Goal: Book appointment/travel/reservation

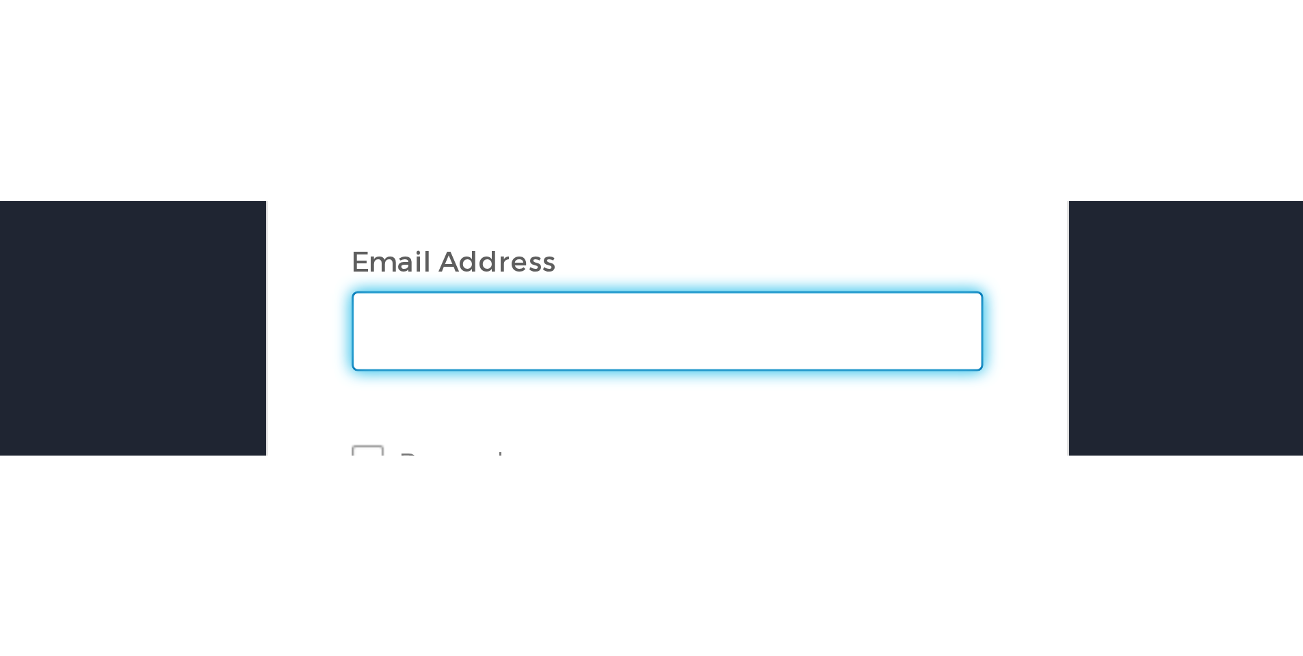
scroll to position [68, 0]
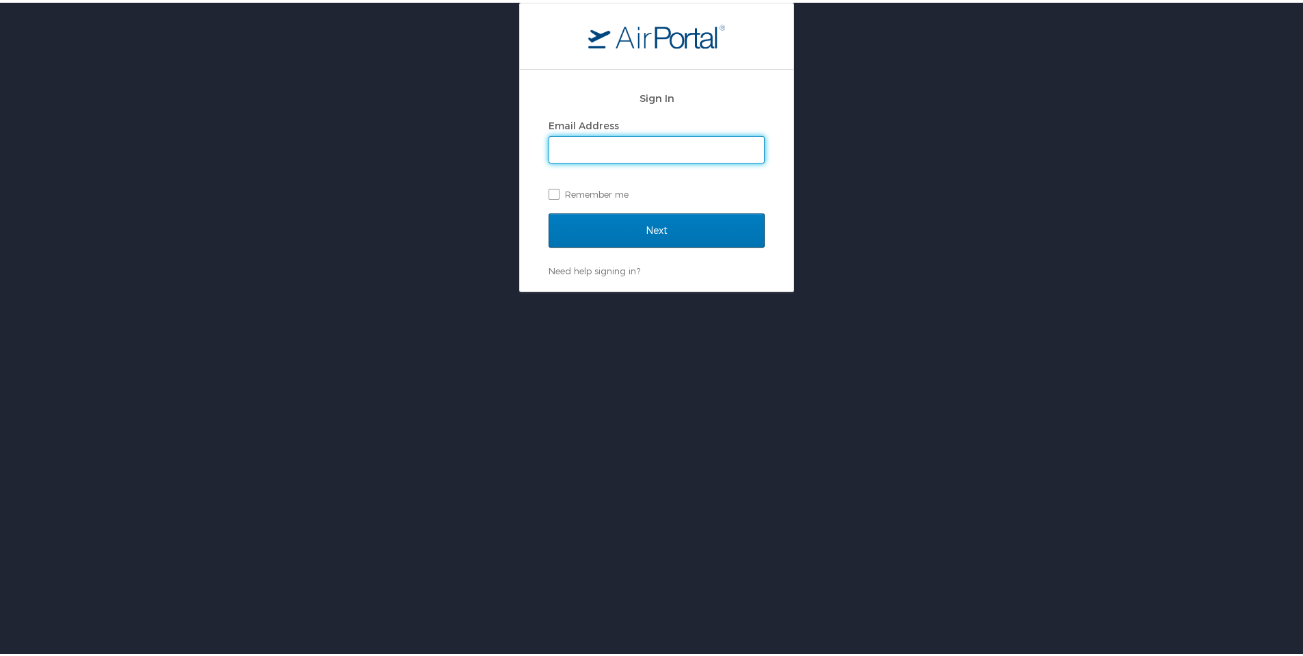
click at [458, 89] on input "Email Address" at bounding box center [656, 147] width 215 height 26
type input "rajasimha.bommineni@roush.com"
click at [458, 89] on label "Remember me" at bounding box center [657, 191] width 216 height 21
click at [458, 89] on input "Remember me" at bounding box center [553, 190] width 9 height 9
checkbox input "true"
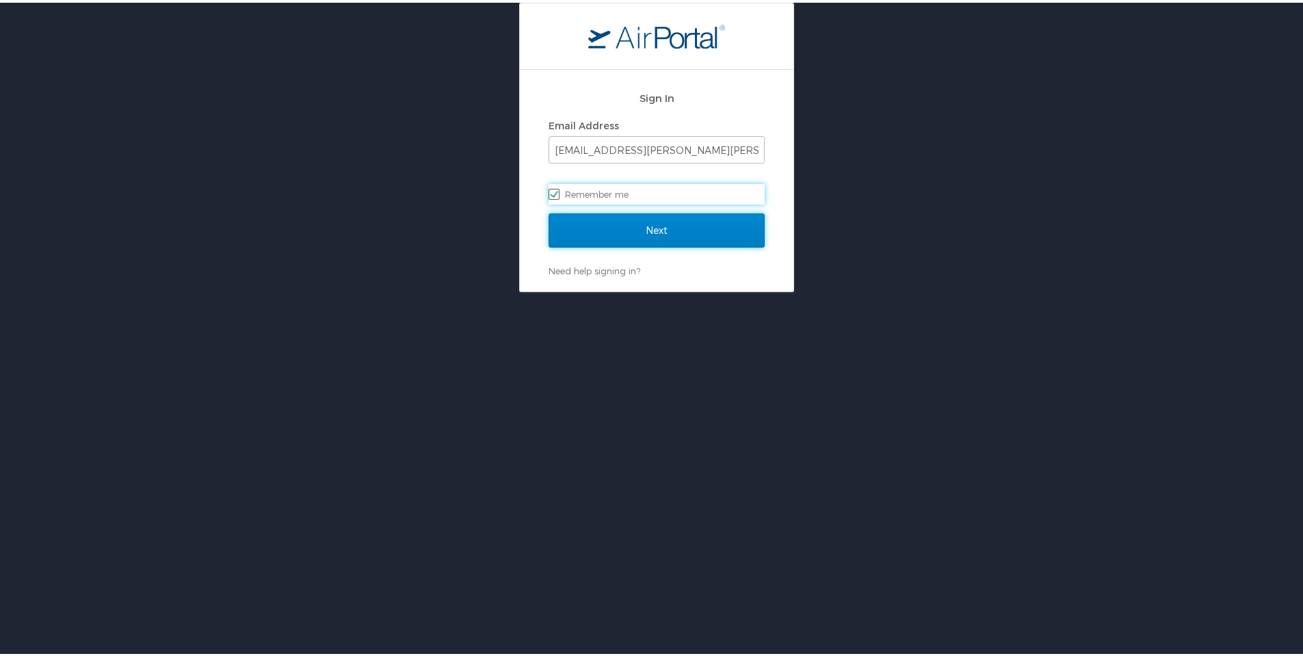
click at [458, 89] on input "Next" at bounding box center [657, 228] width 216 height 34
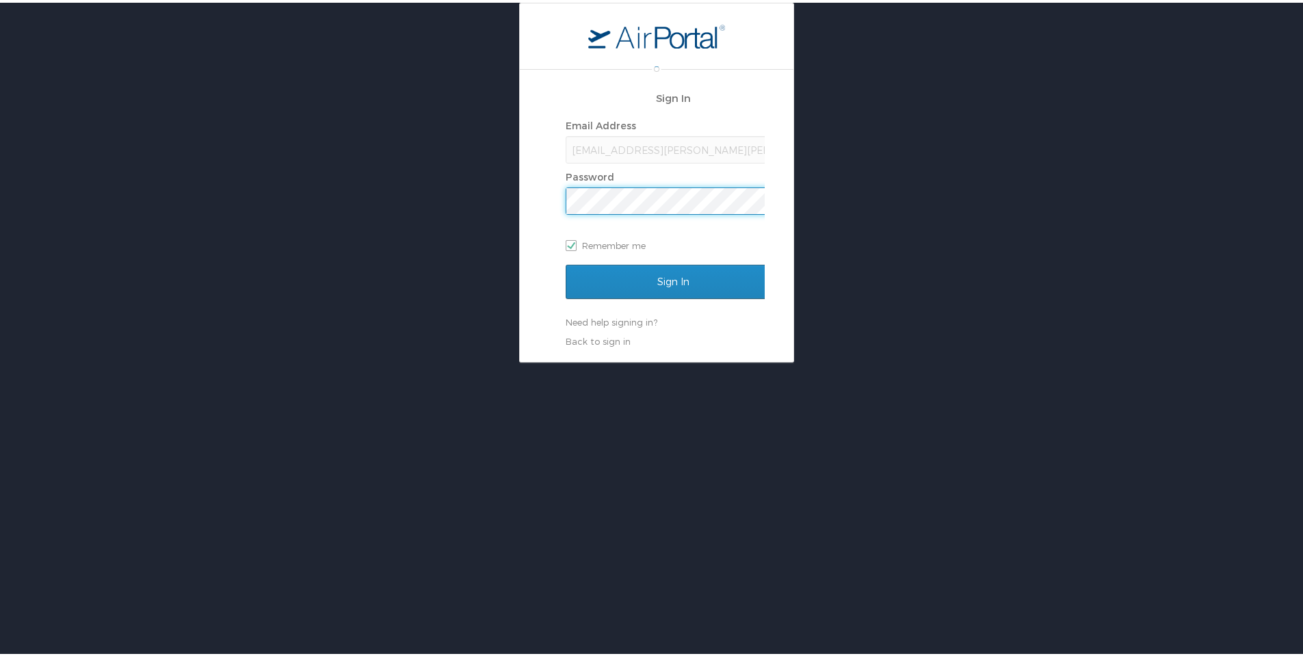
scroll to position [0, 0]
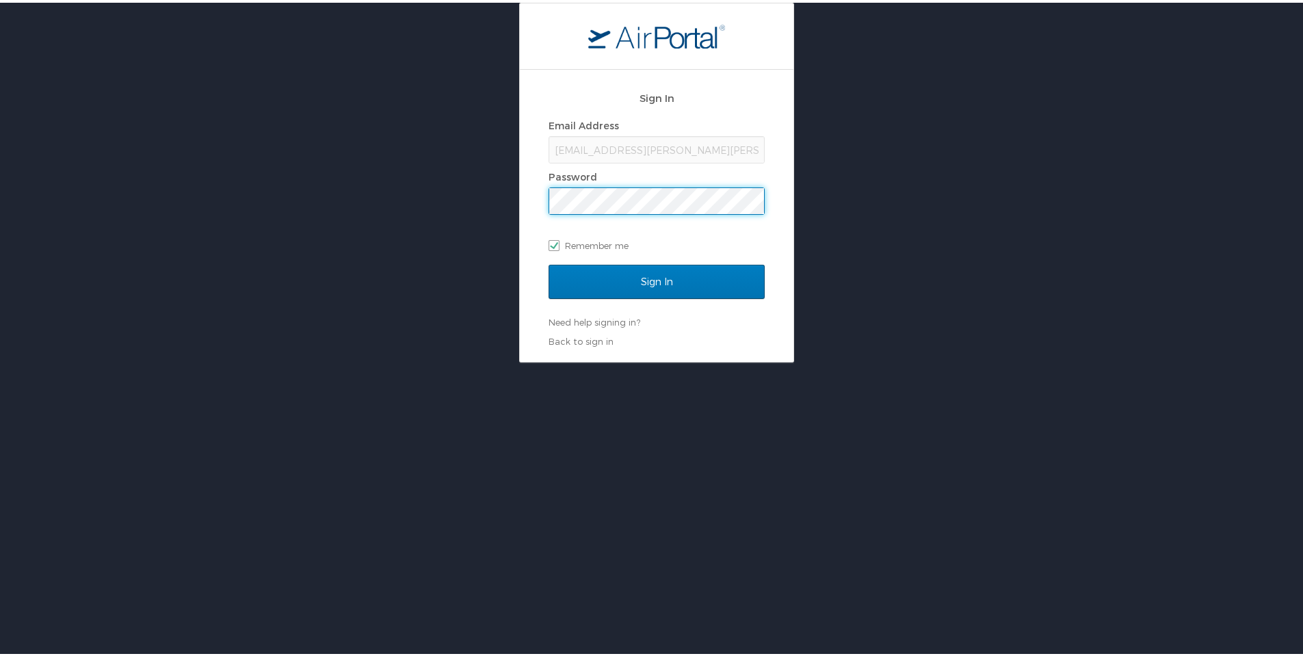
click at [458, 89] on input "Sign In" at bounding box center [657, 279] width 216 height 34
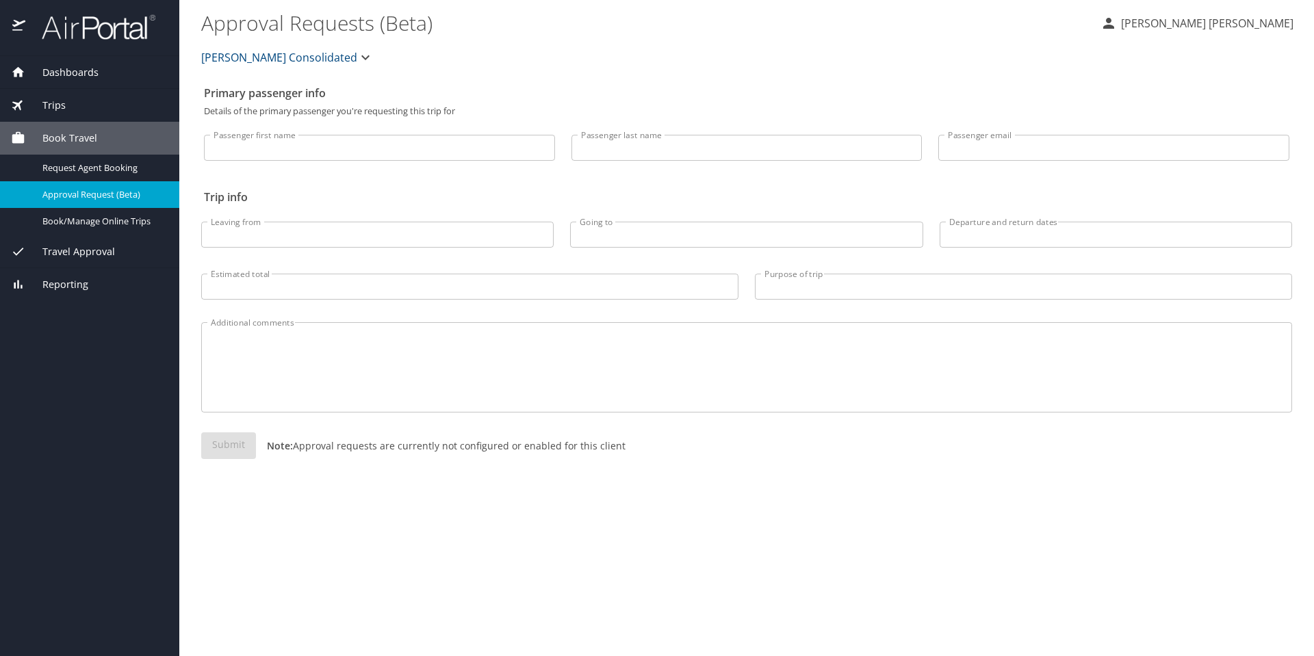
select select "US"
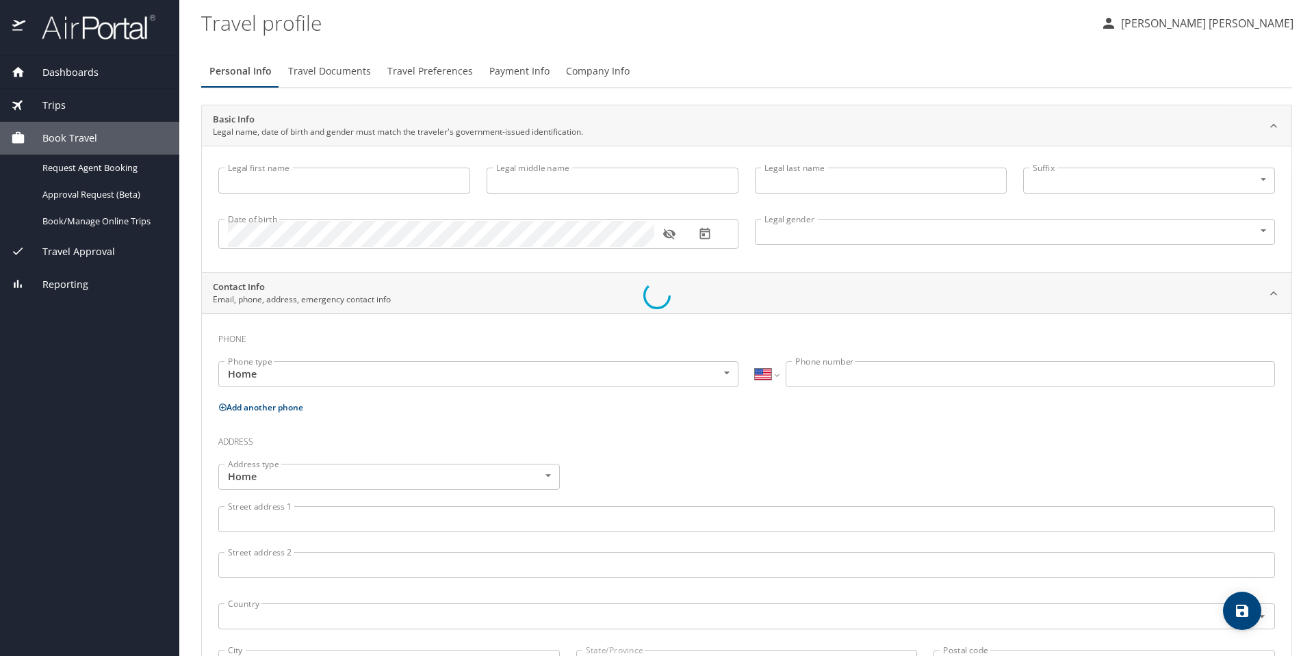
type input "[PERSON_NAME]"
type input "[DEMOGRAPHIC_DATA]"
select select "US"
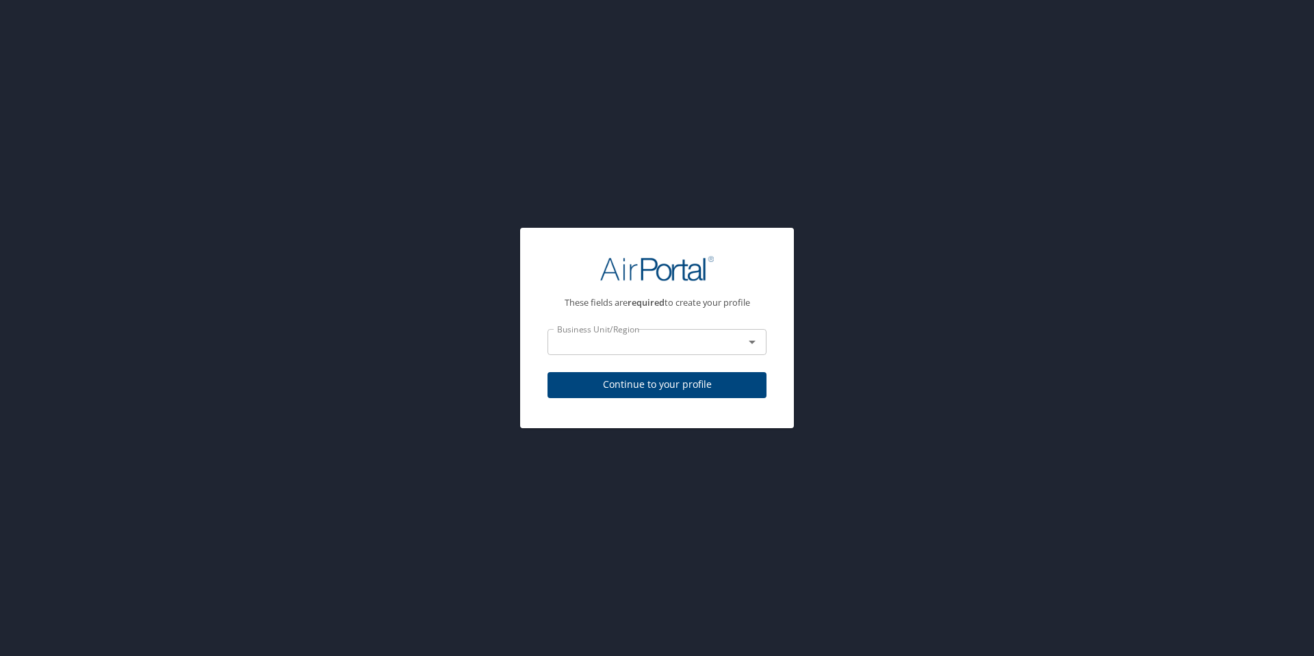
click at [751, 341] on icon "Open" at bounding box center [751, 342] width 7 height 3
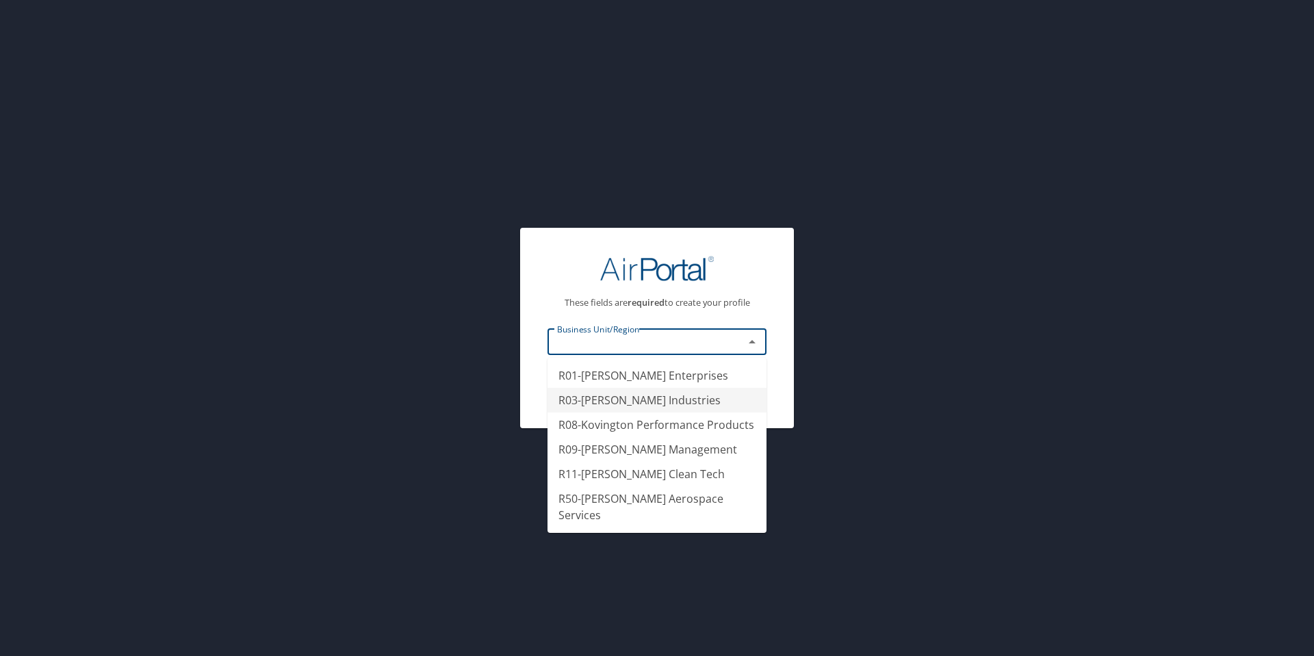
click at [652, 402] on li "R03-[PERSON_NAME] Industries" at bounding box center [656, 400] width 219 height 25
type input "R03-[PERSON_NAME] Industries"
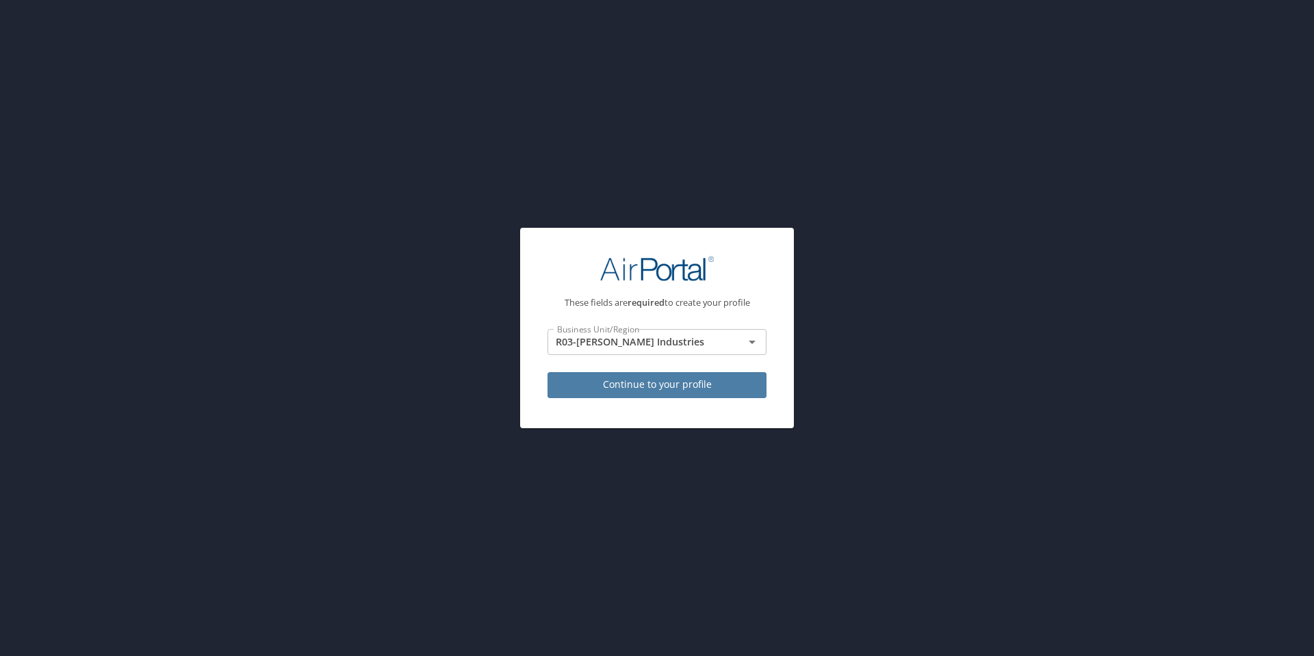
click at [688, 387] on span "Continue to your profile" at bounding box center [656, 384] width 197 height 17
select select "US"
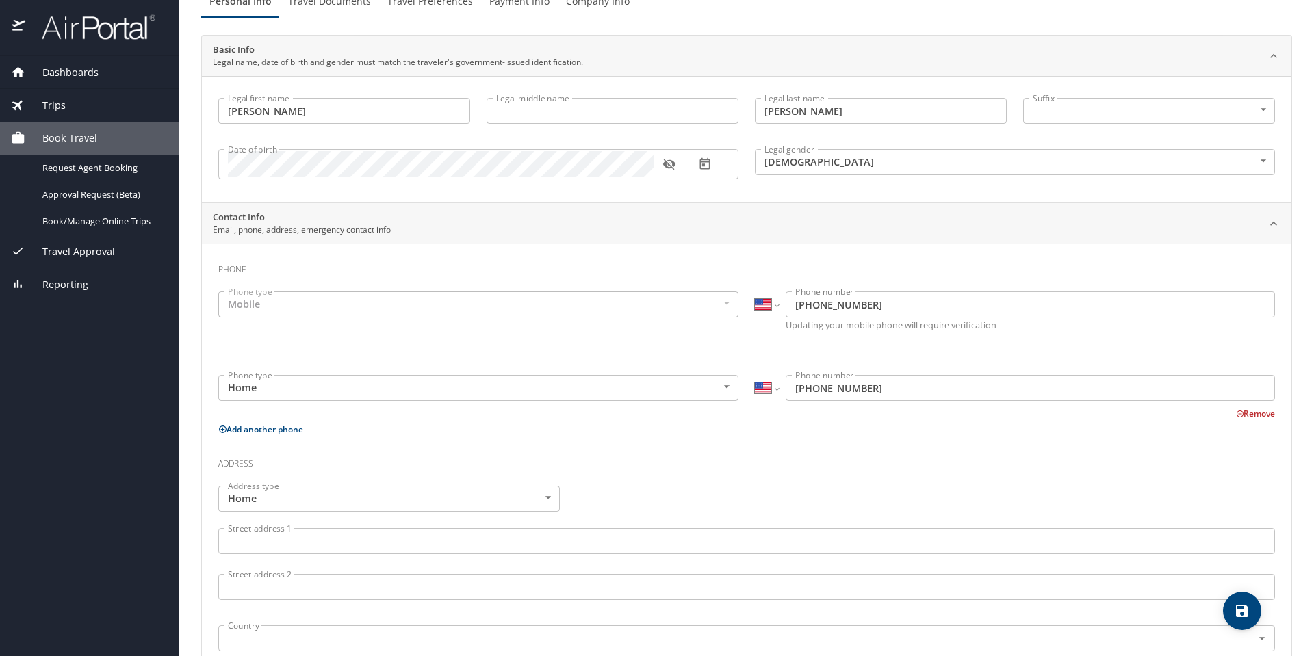
scroll to position [274, 0]
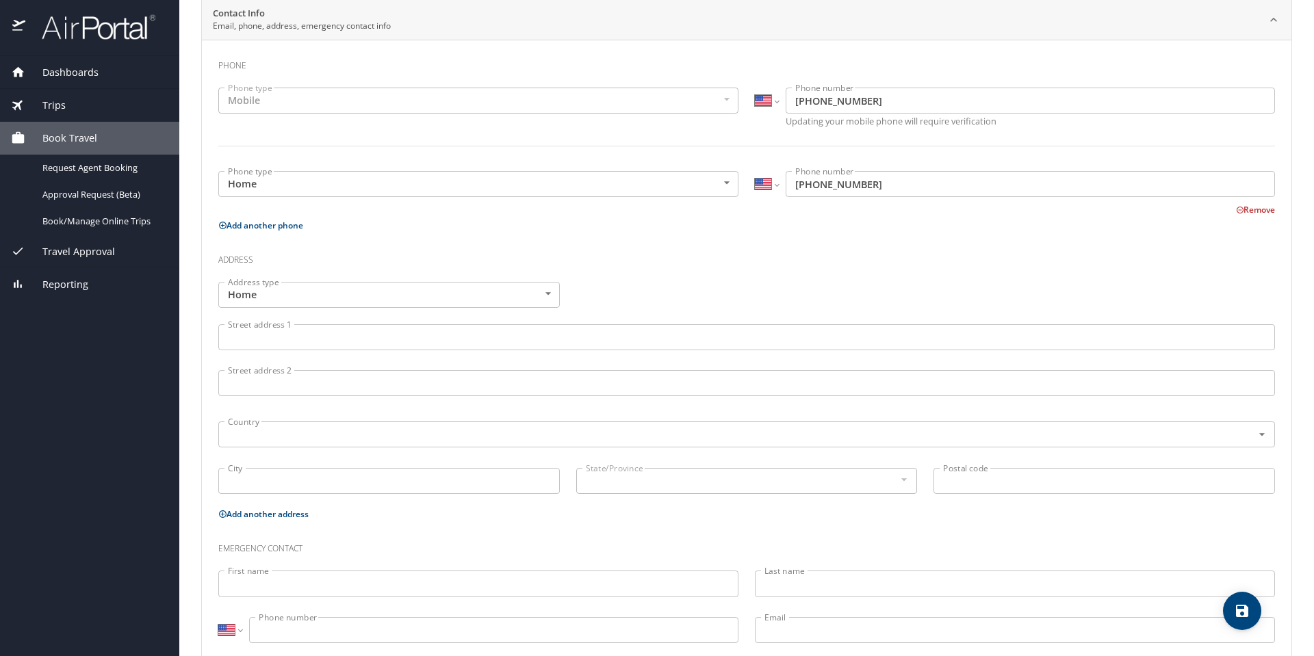
click at [473, 333] on input "Street address 1" at bounding box center [746, 337] width 1056 height 26
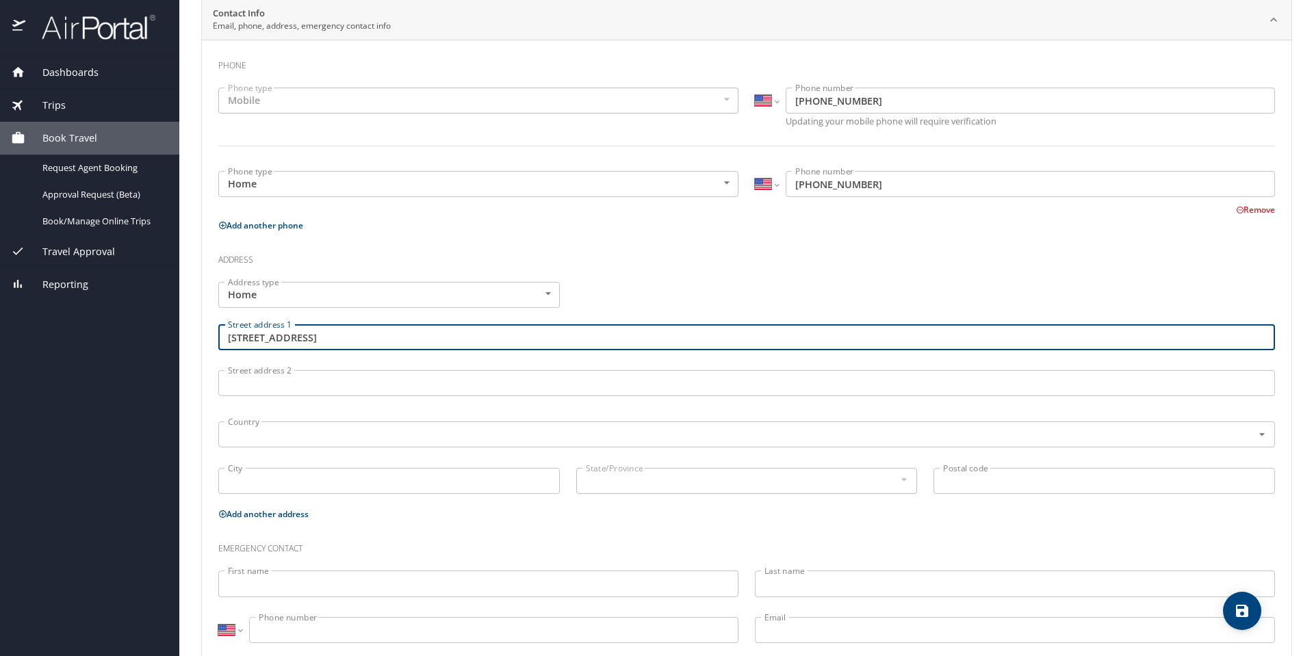
type input "[STREET_ADDRESS]"
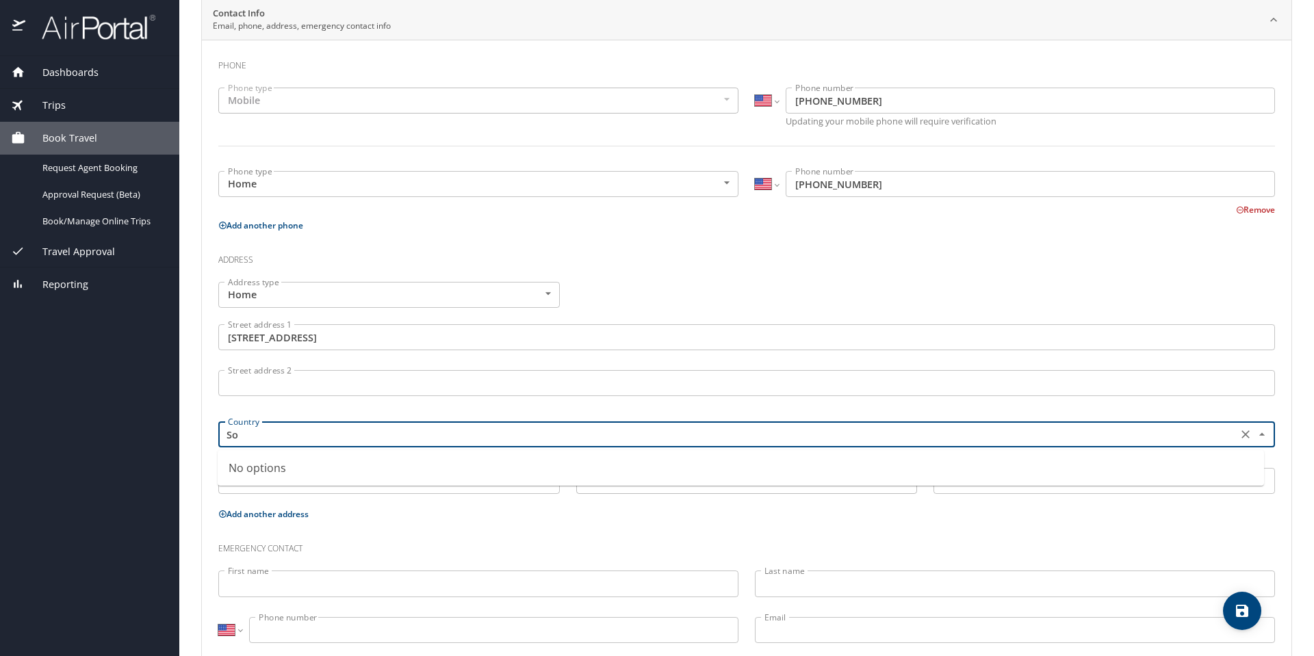
type input "S"
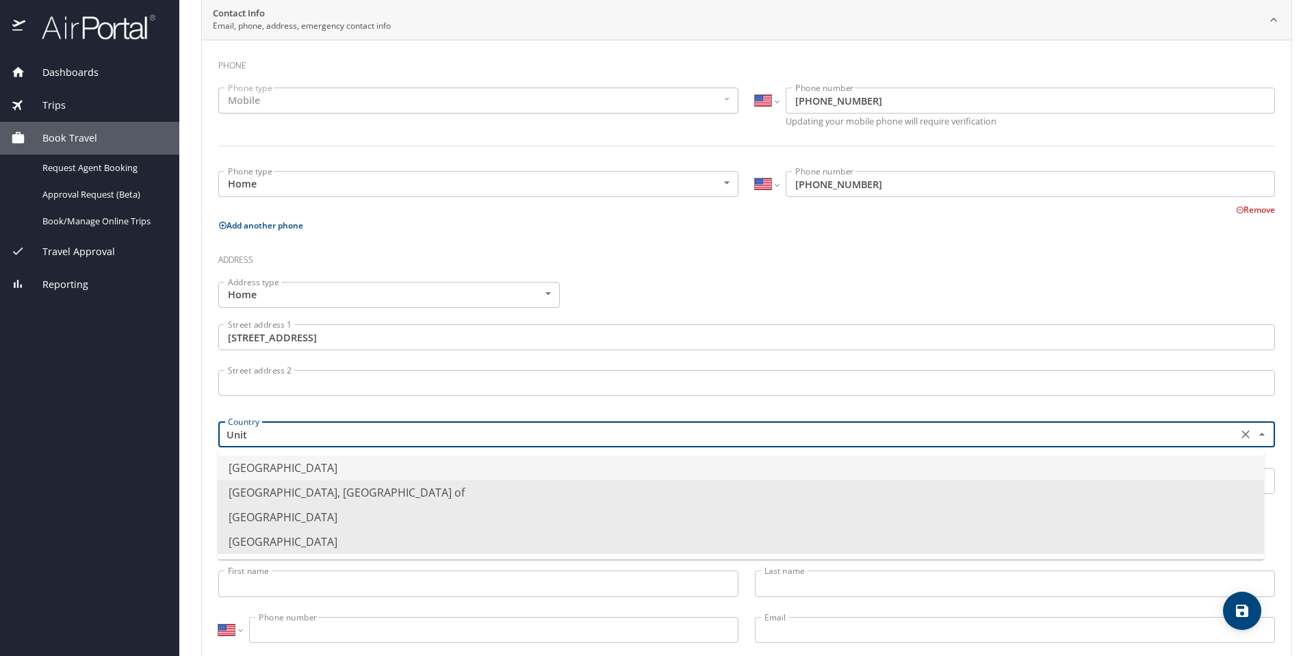
click at [373, 464] on li "[GEOGRAPHIC_DATA]" at bounding box center [741, 468] width 1046 height 25
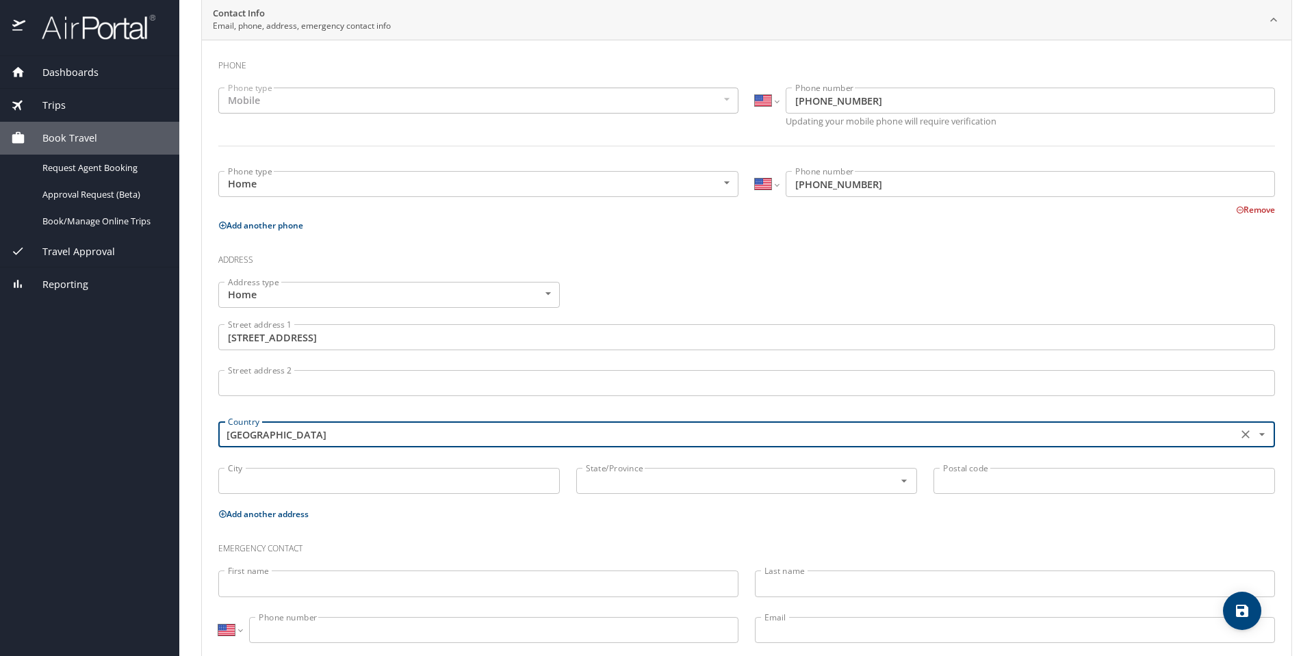
type input "[GEOGRAPHIC_DATA]"
click at [318, 475] on input "City" at bounding box center [388, 481] width 341 height 26
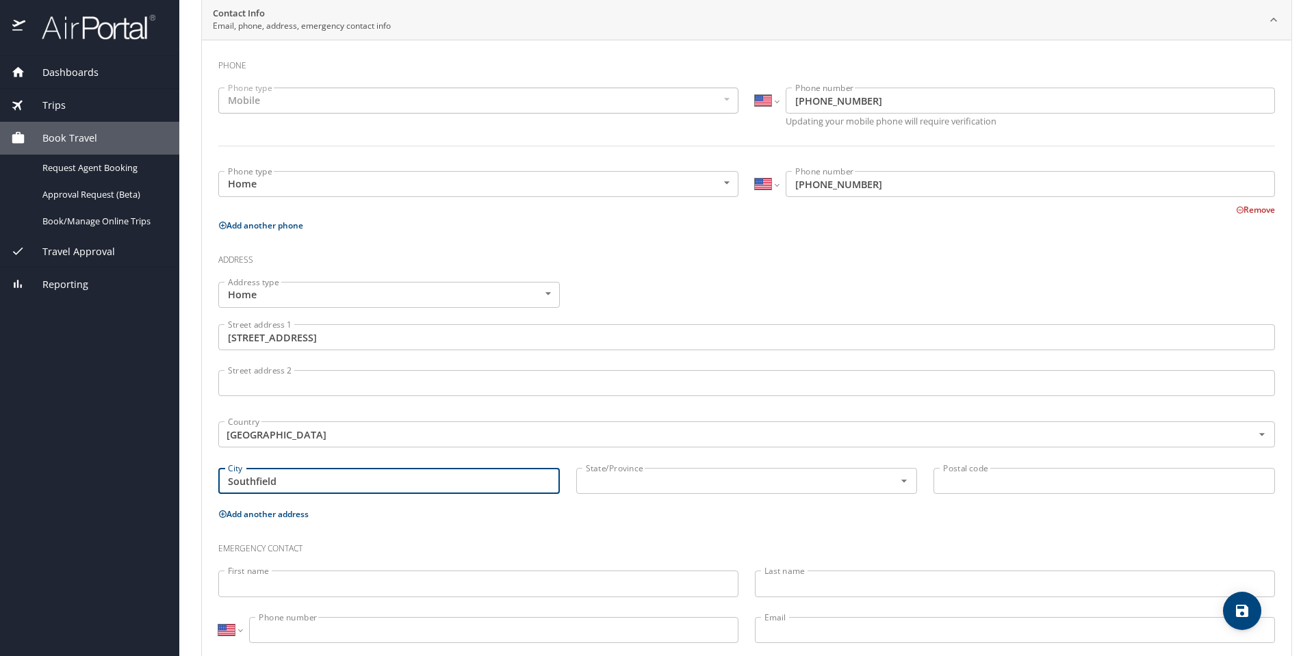
type input "Southfield"
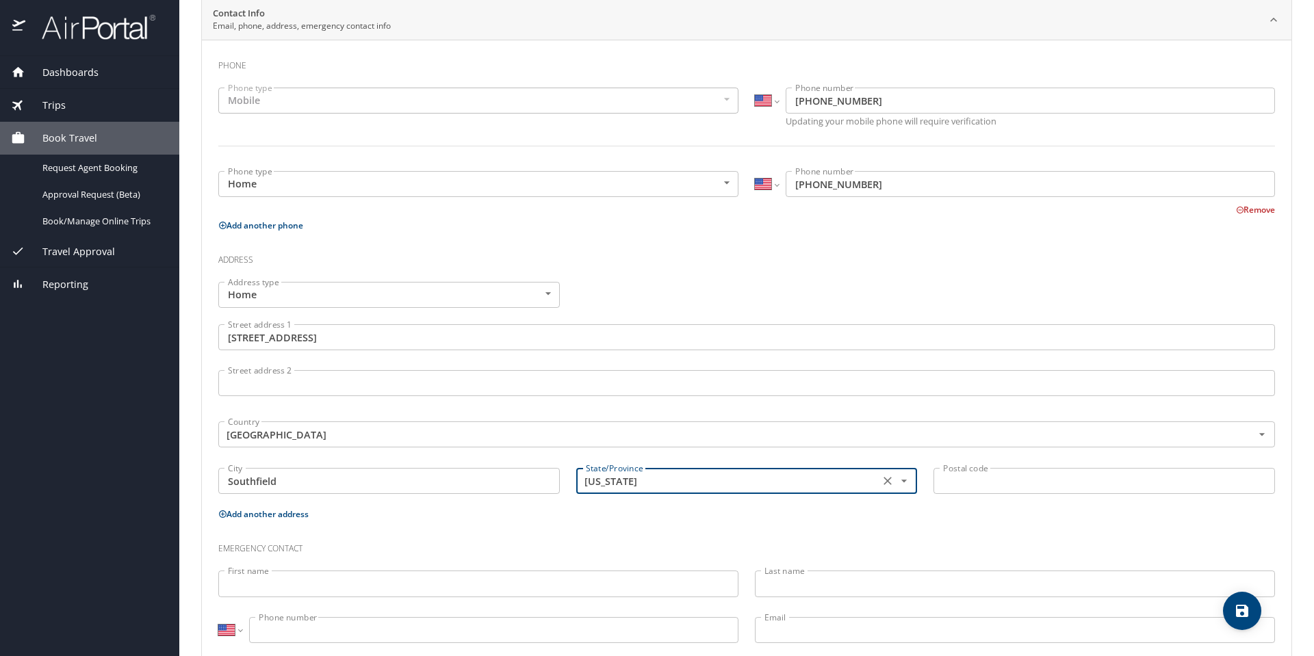
type input "[US_STATE]"
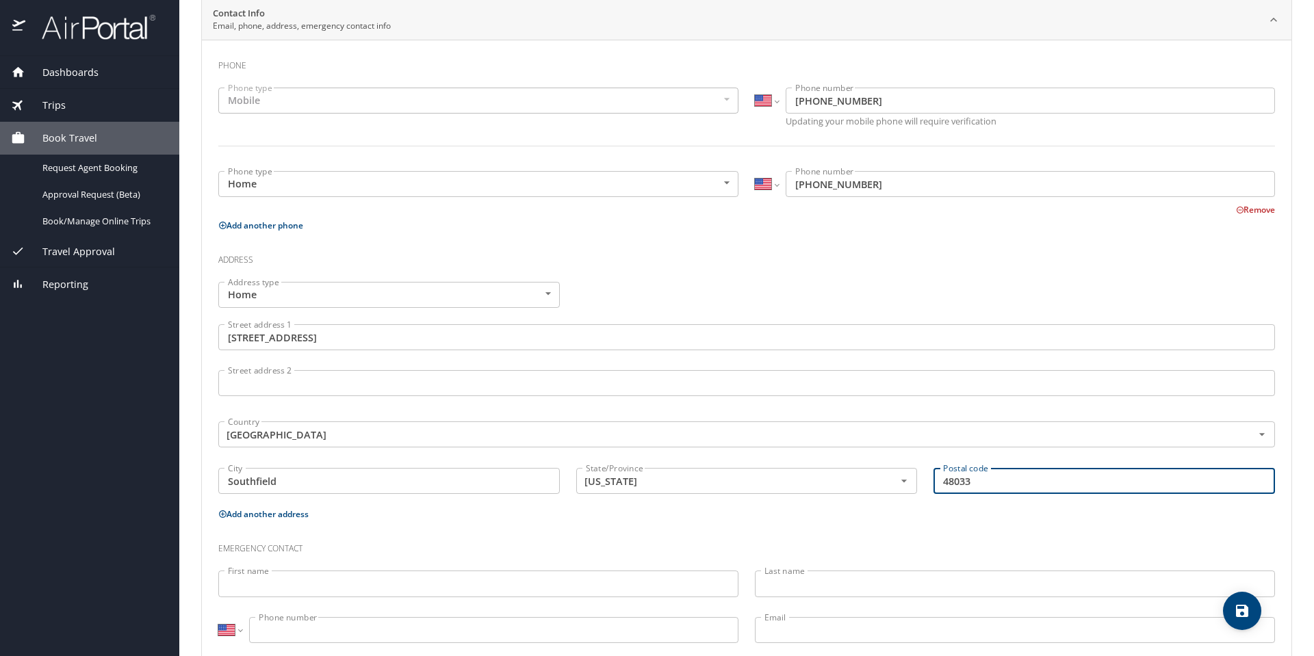
type input "48033"
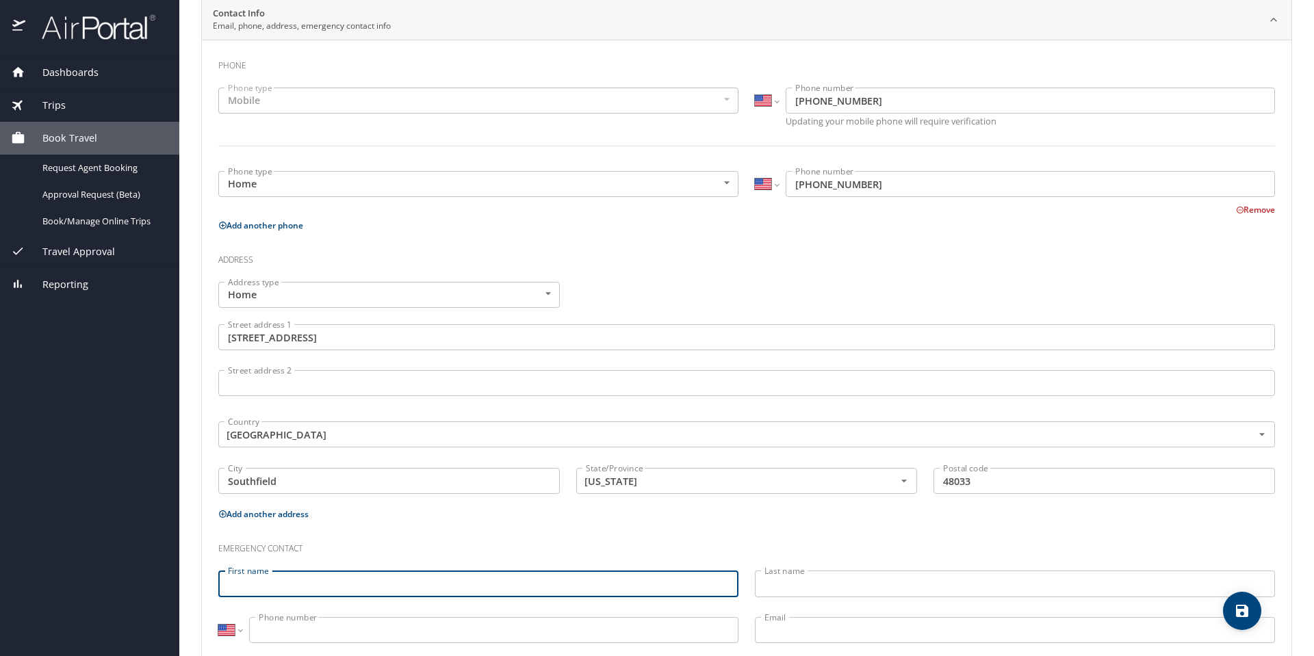
click at [326, 579] on input "First name" at bounding box center [478, 584] width 520 height 26
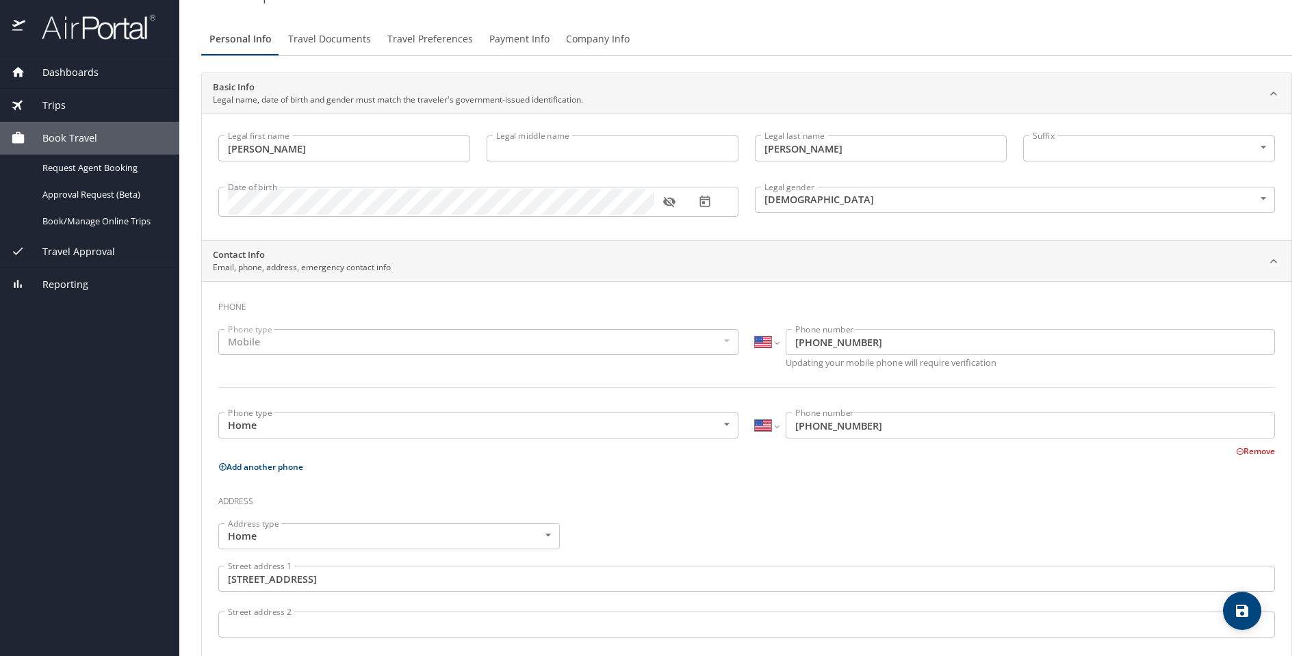
scroll to position [306, 0]
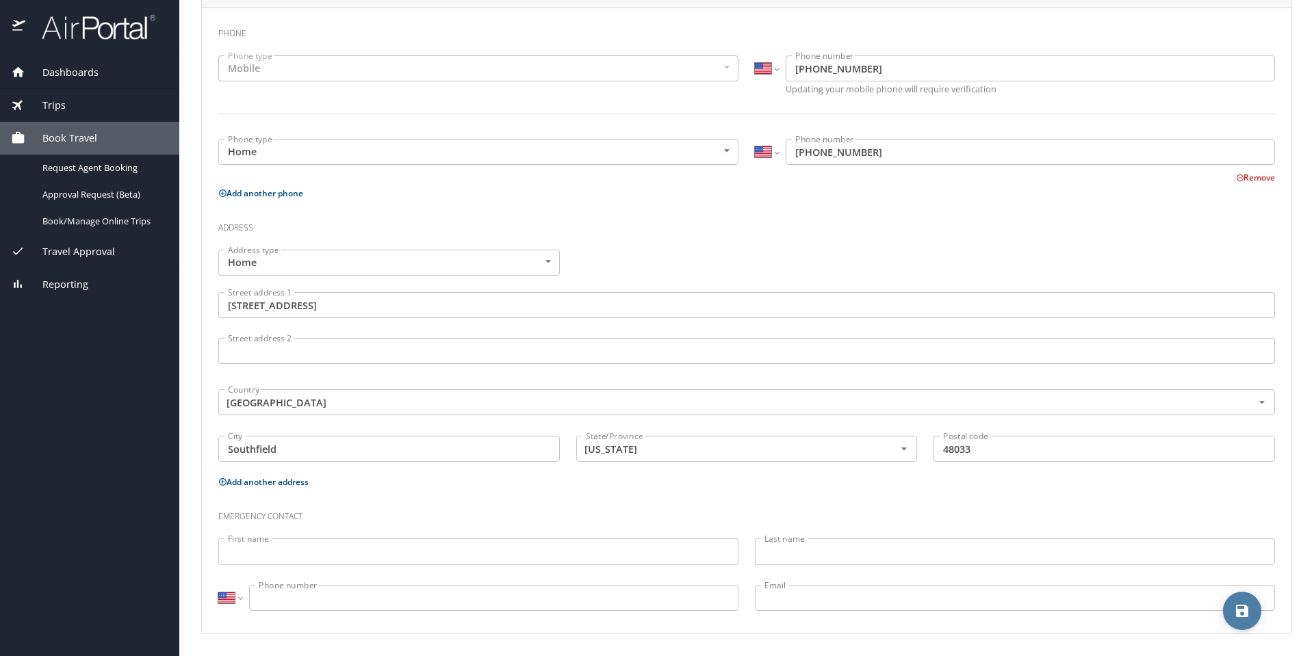
click at [1240, 610] on icon "save" at bounding box center [1242, 611] width 12 height 12
select select "US"
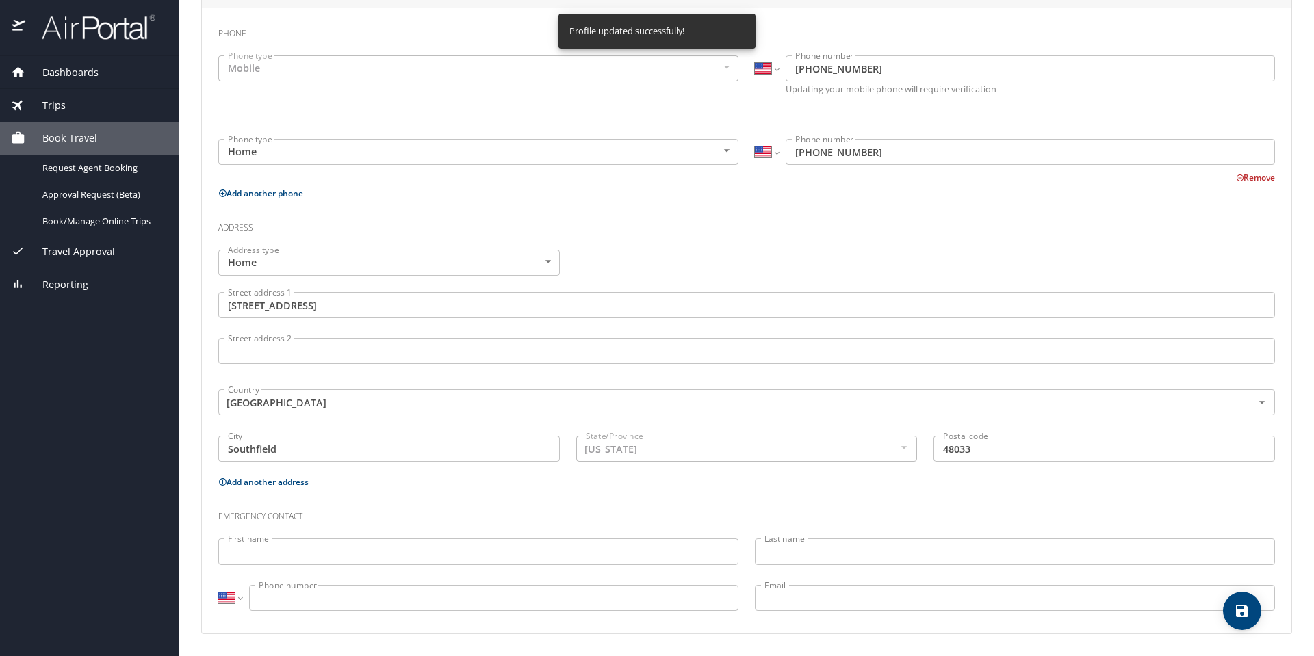
select select "US"
click at [96, 130] on div "Book Travel" at bounding box center [89, 138] width 179 height 33
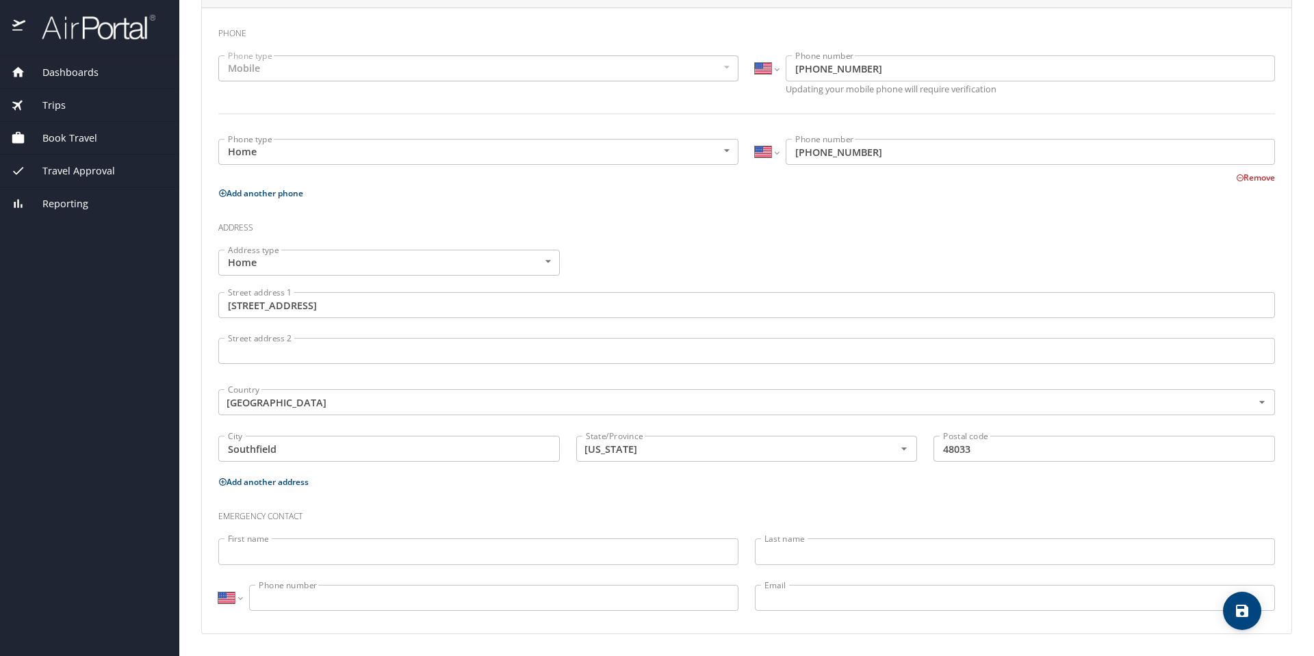
click at [87, 137] on span "Book Travel" at bounding box center [61, 138] width 72 height 15
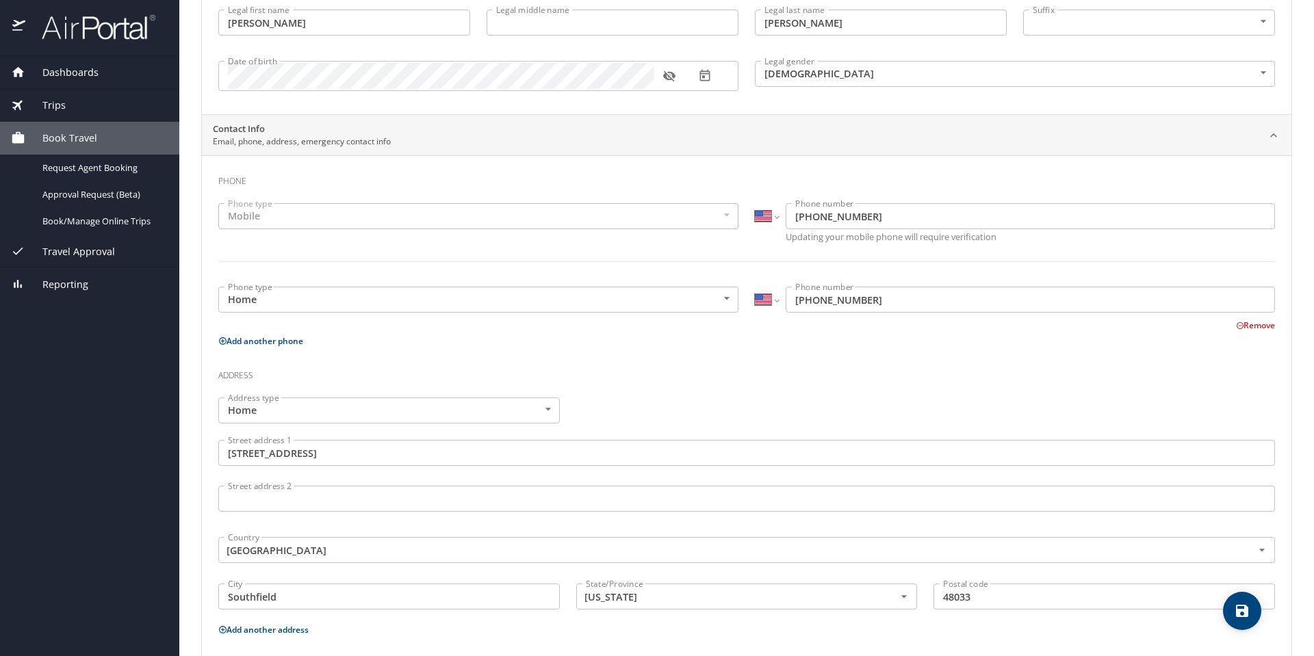
scroll to position [0, 0]
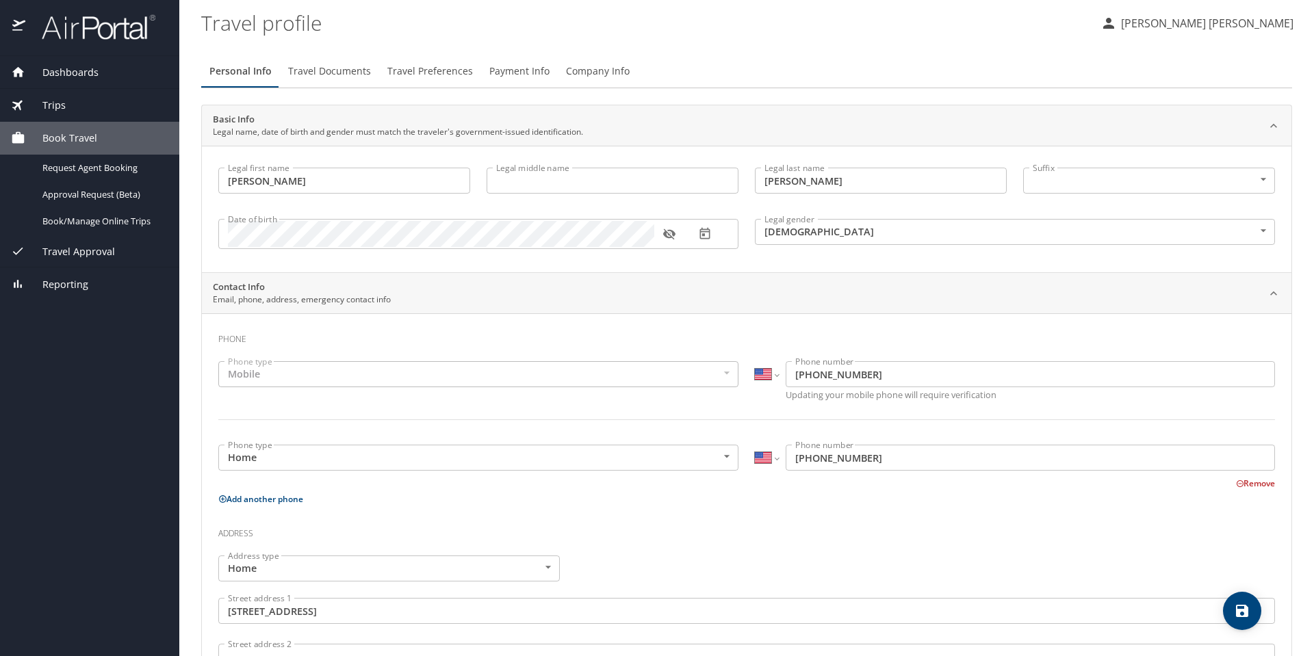
click at [322, 76] on span "Travel Documents" at bounding box center [329, 71] width 83 height 17
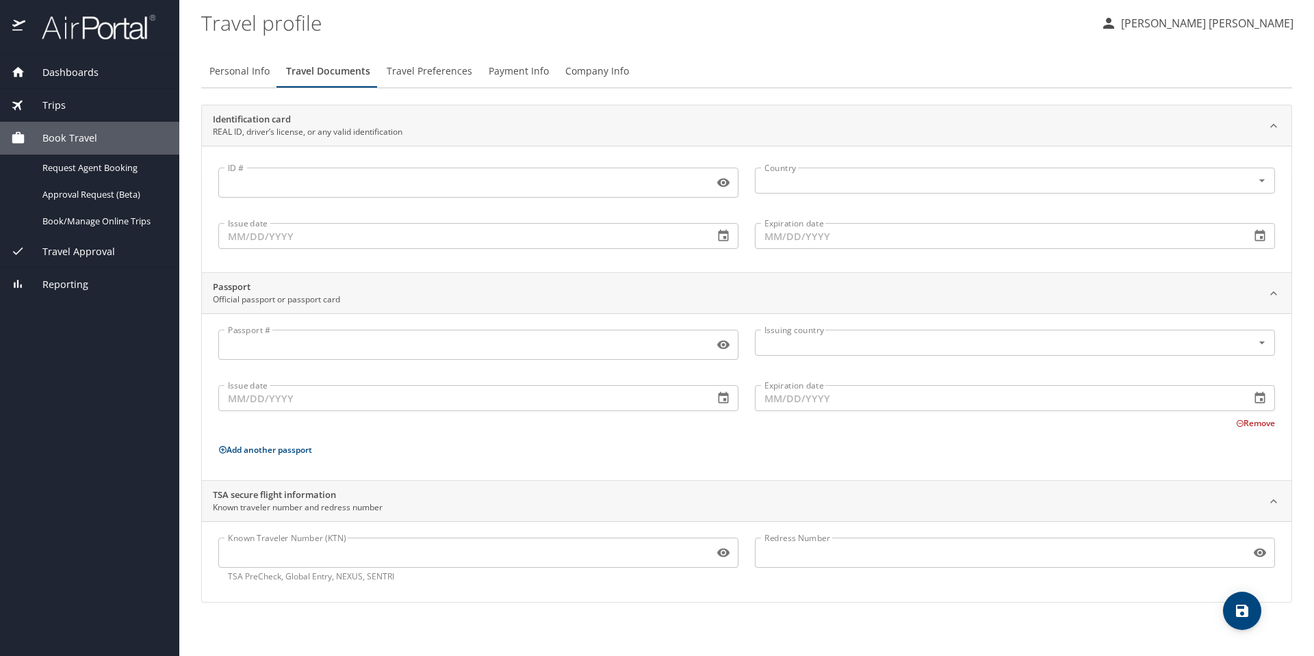
click at [419, 70] on span "Travel Preferences" at bounding box center [430, 71] width 86 height 17
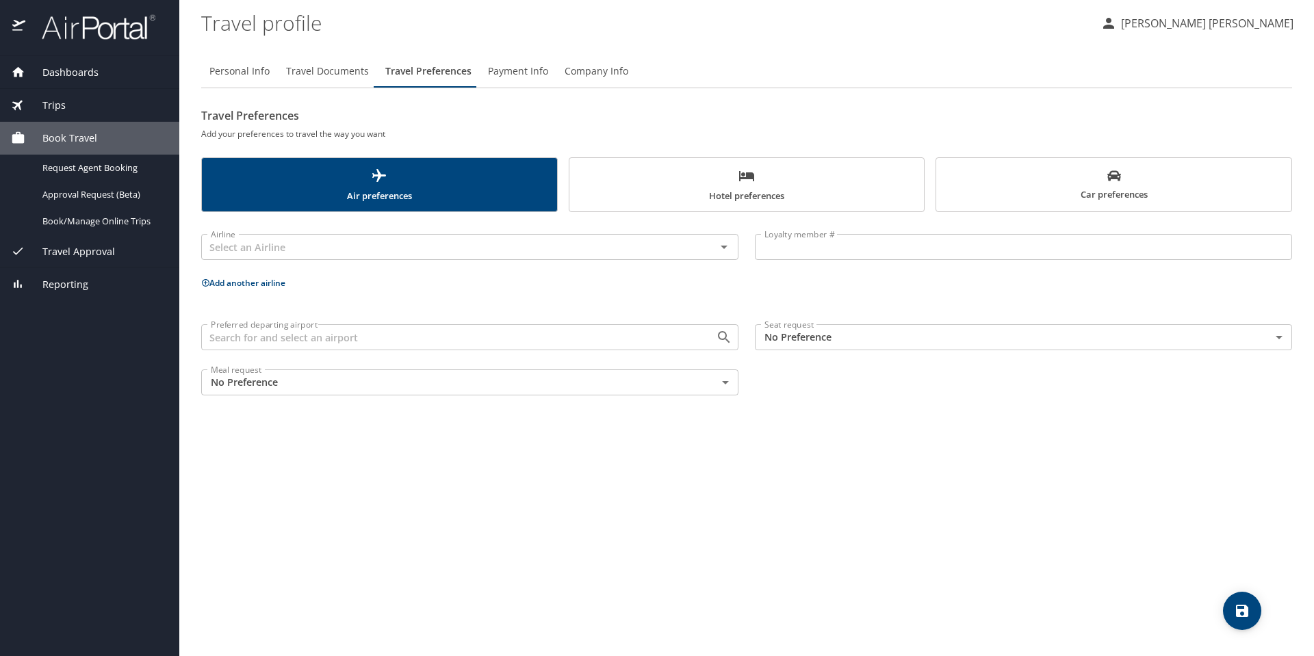
click at [249, 70] on span "Personal Info" at bounding box center [239, 71] width 60 height 17
select select "US"
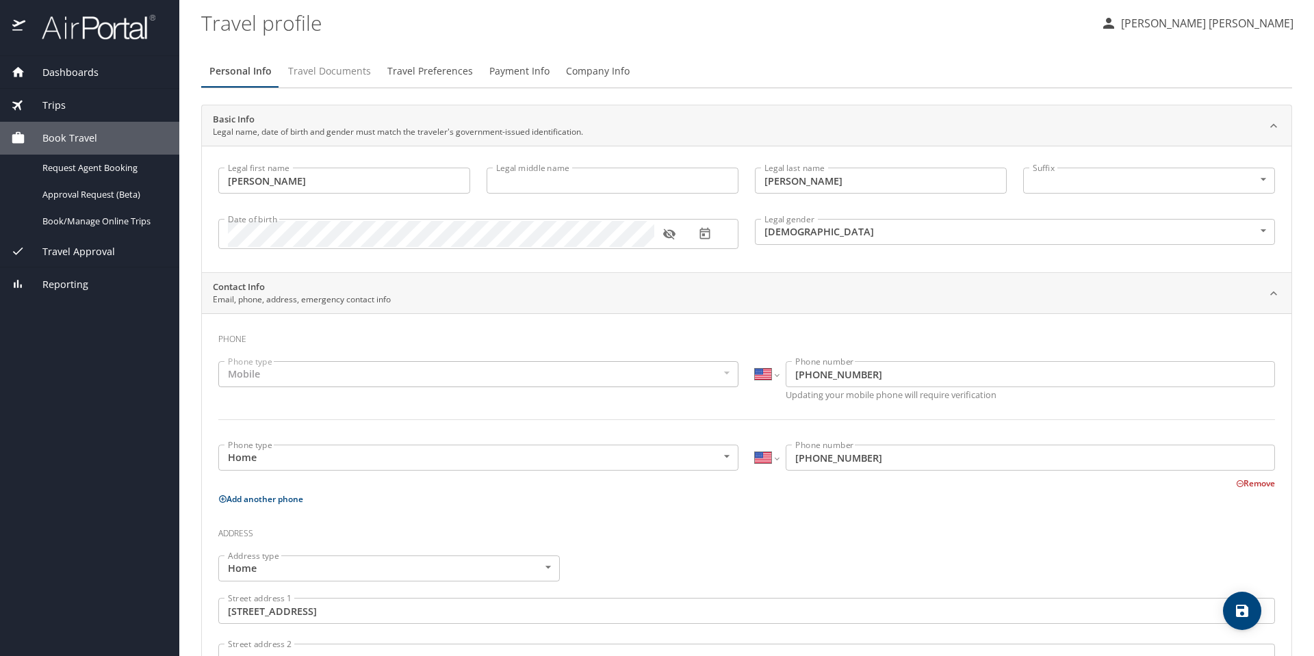
click at [309, 69] on span "Travel Documents" at bounding box center [329, 71] width 83 height 17
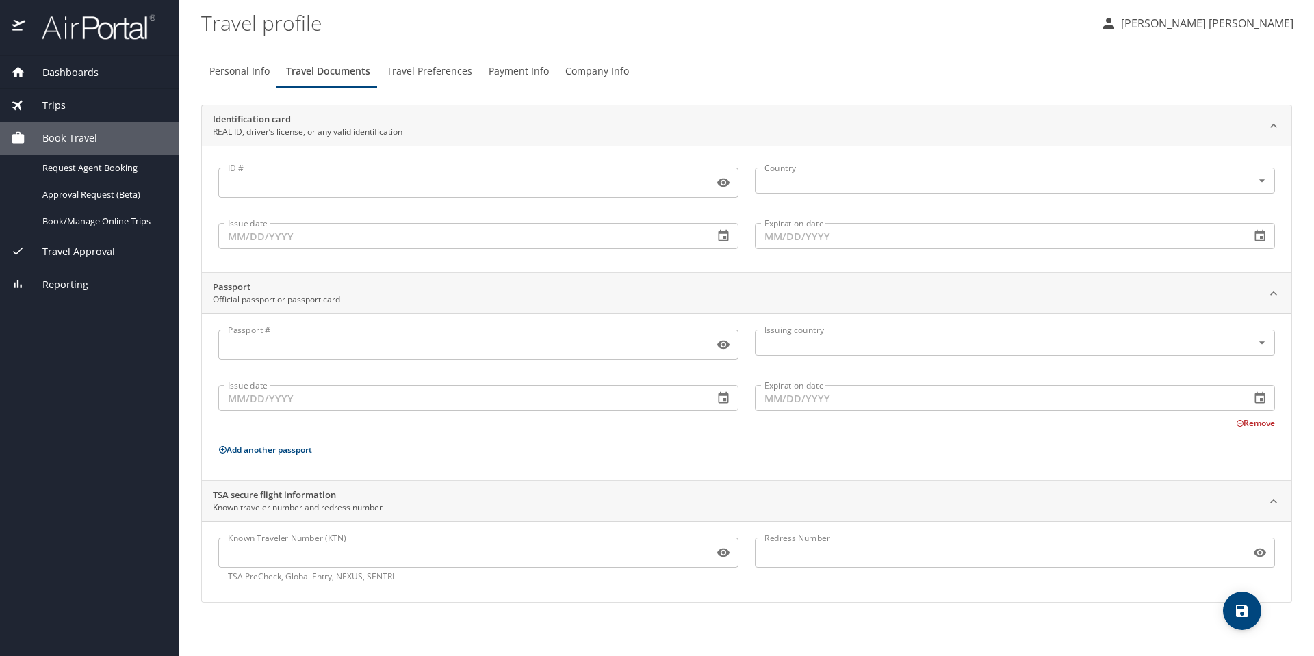
click at [584, 178] on input "ID #" at bounding box center [463, 183] width 490 height 26
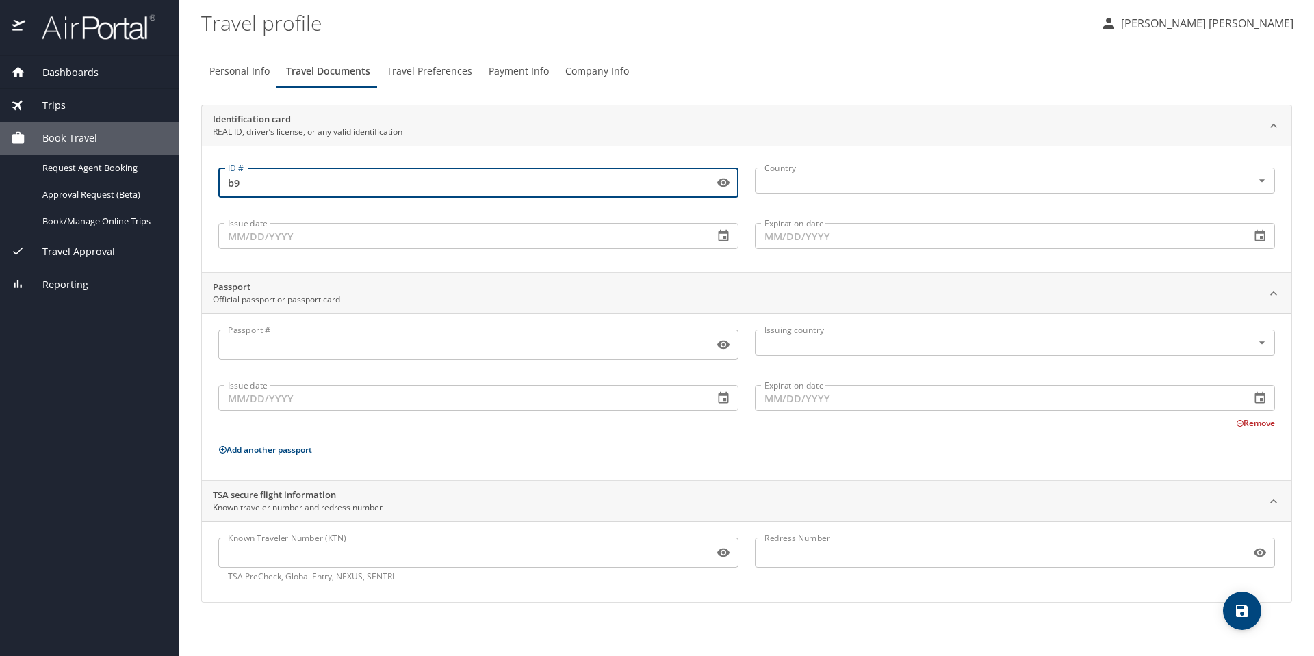
type input "b"
type input "B900000347758"
click at [784, 186] on input "text" at bounding box center [994, 181] width 471 height 18
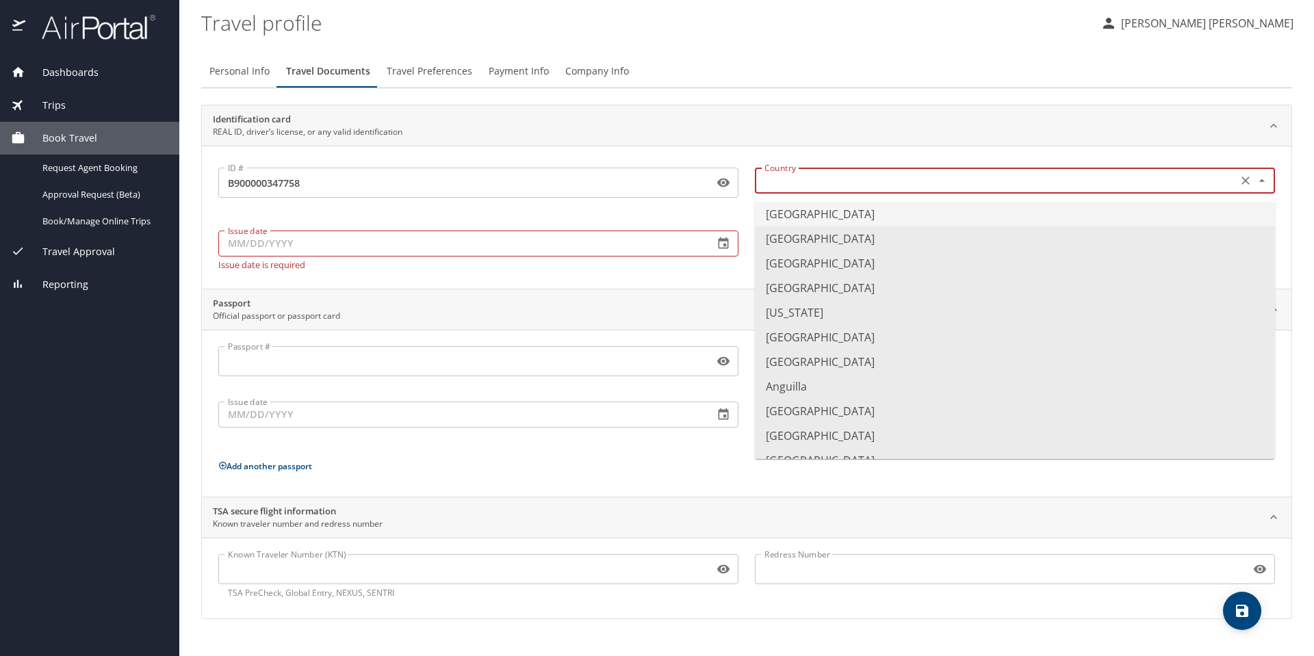
click at [800, 212] on li "[GEOGRAPHIC_DATA]" at bounding box center [1015, 214] width 520 height 25
type input "[GEOGRAPHIC_DATA]"
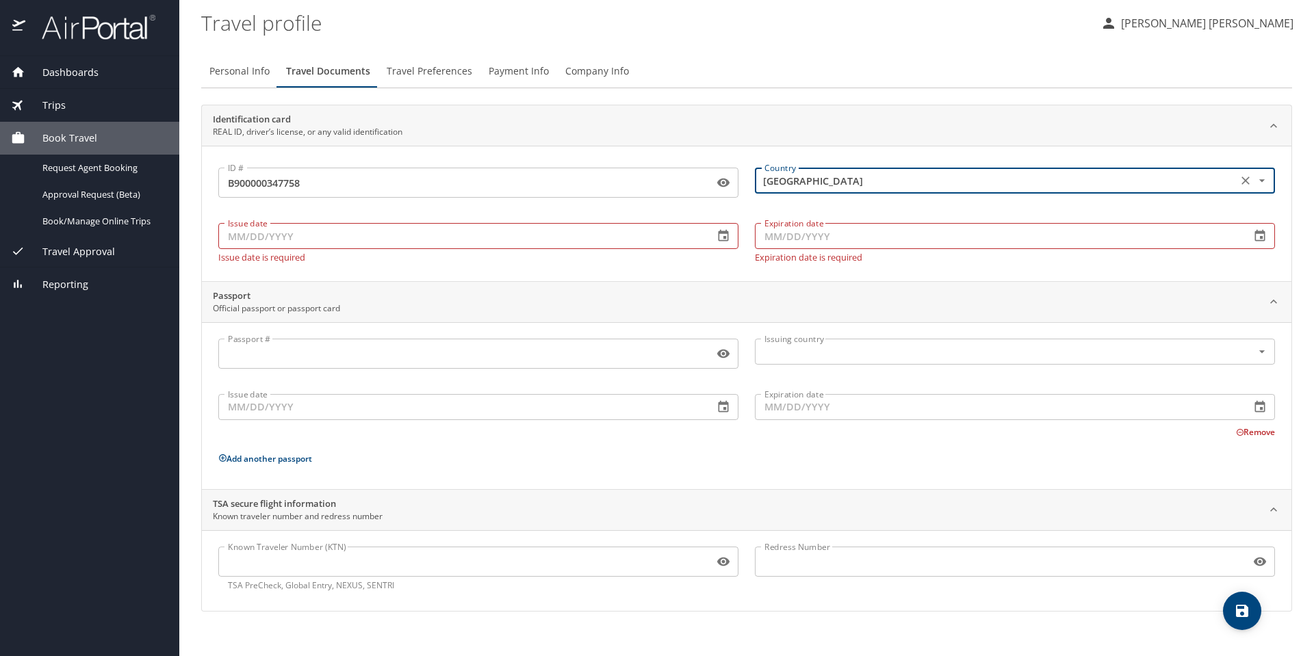
click at [507, 237] on input "Issue date" at bounding box center [460, 236] width 484 height 26
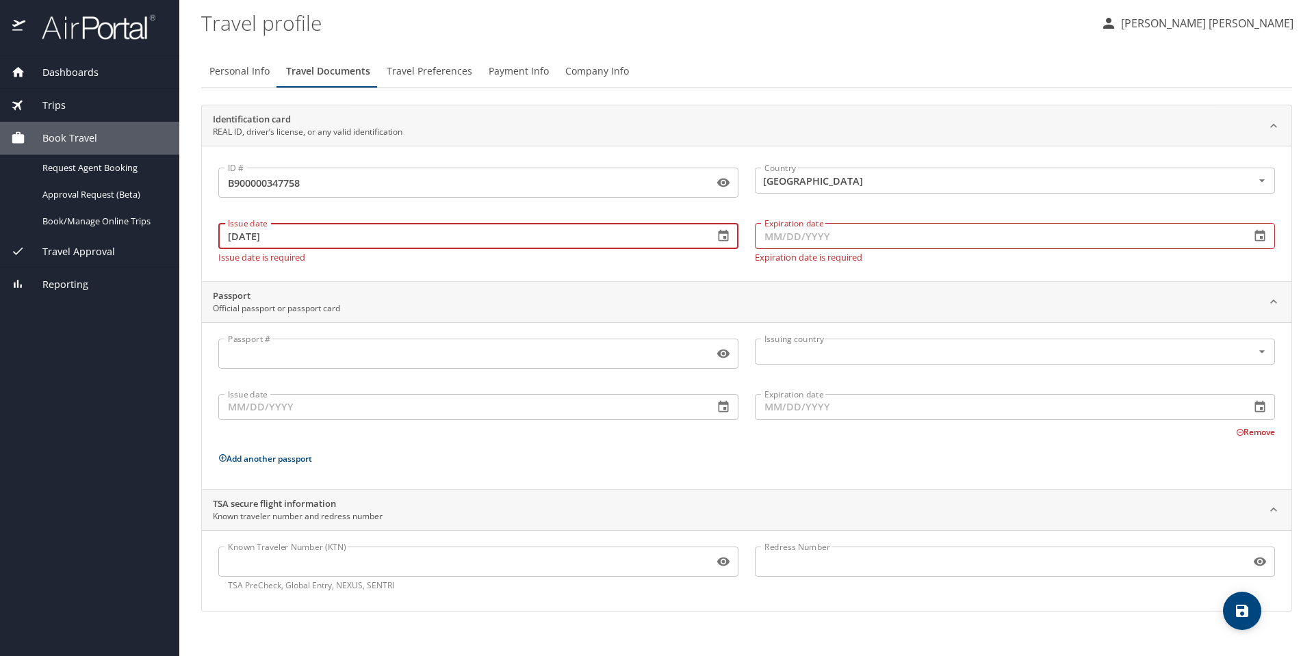
type input "[DATE]"
drag, startPoint x: 969, startPoint y: 229, endPoint x: 952, endPoint y: 246, distance: 24.2
click at [968, 234] on input "Expiration date" at bounding box center [997, 236] width 484 height 26
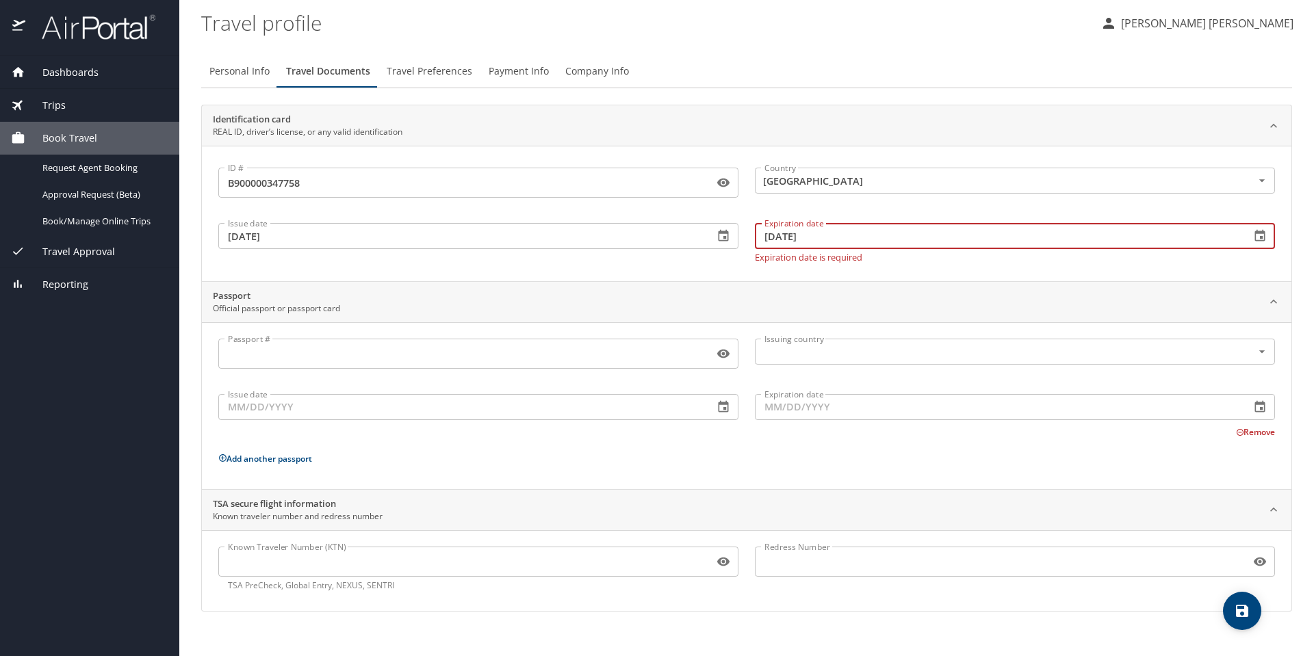
type input "[DATE]"
click at [467, 354] on input "Passport #" at bounding box center [463, 354] width 490 height 26
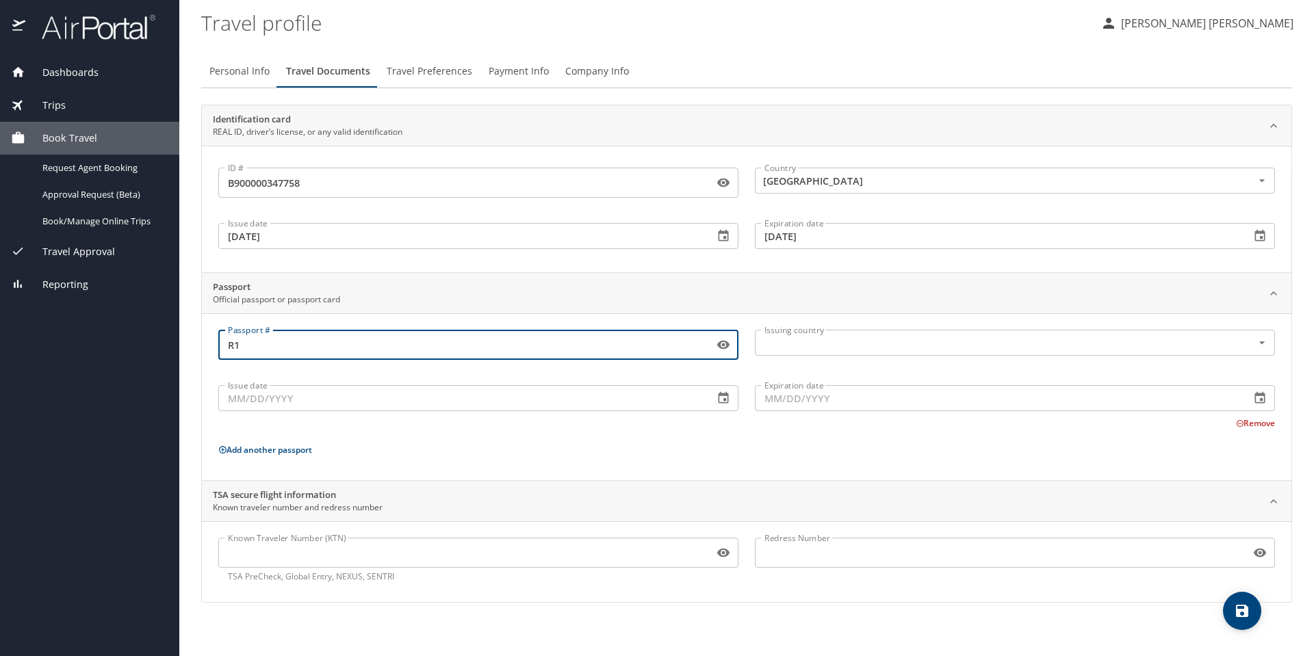
type input "R"
click at [1223, 601] on div "Known Traveler Number (KTN) Known Traveler Number (KTN) TSA PreCheck, Global En…" at bounding box center [746, 561] width 1089 height 81
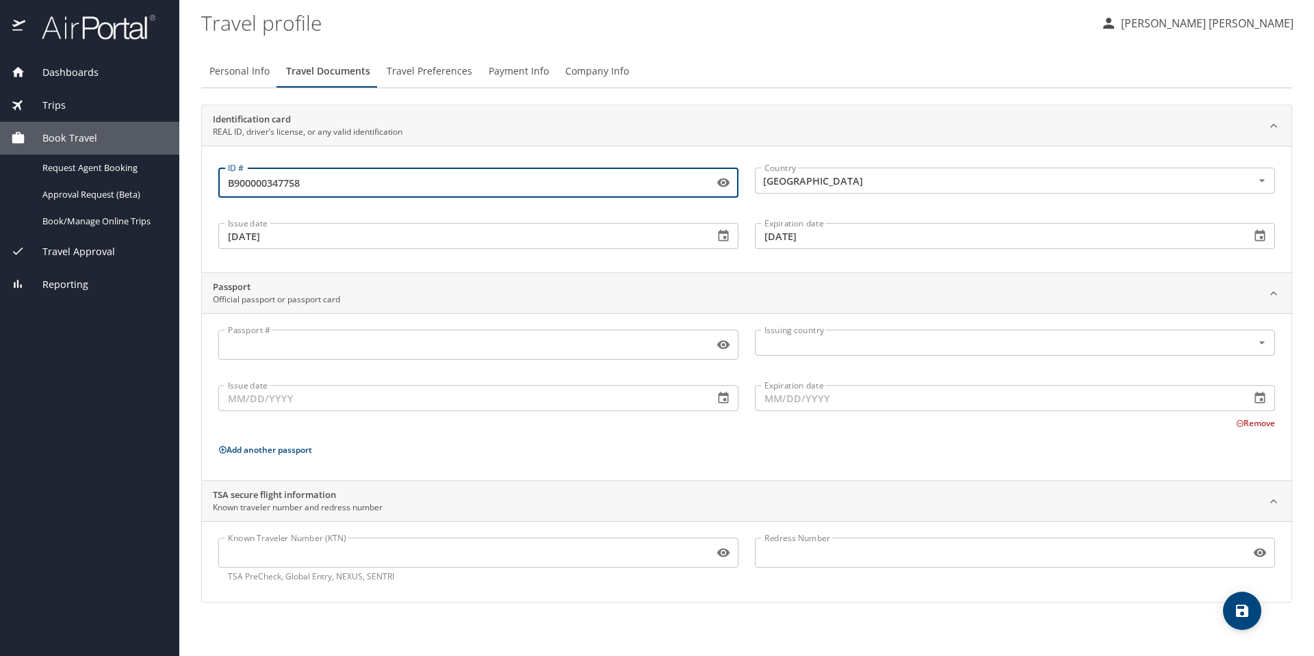
click at [252, 184] on input "B900000347758" at bounding box center [463, 183] width 490 height 26
click at [266, 183] on input "B900000347758" at bounding box center [463, 183] width 490 height 26
click at [285, 181] on input "B900000347758" at bounding box center [463, 183] width 490 height 26
click at [316, 182] on input "B900000347758" at bounding box center [463, 183] width 490 height 26
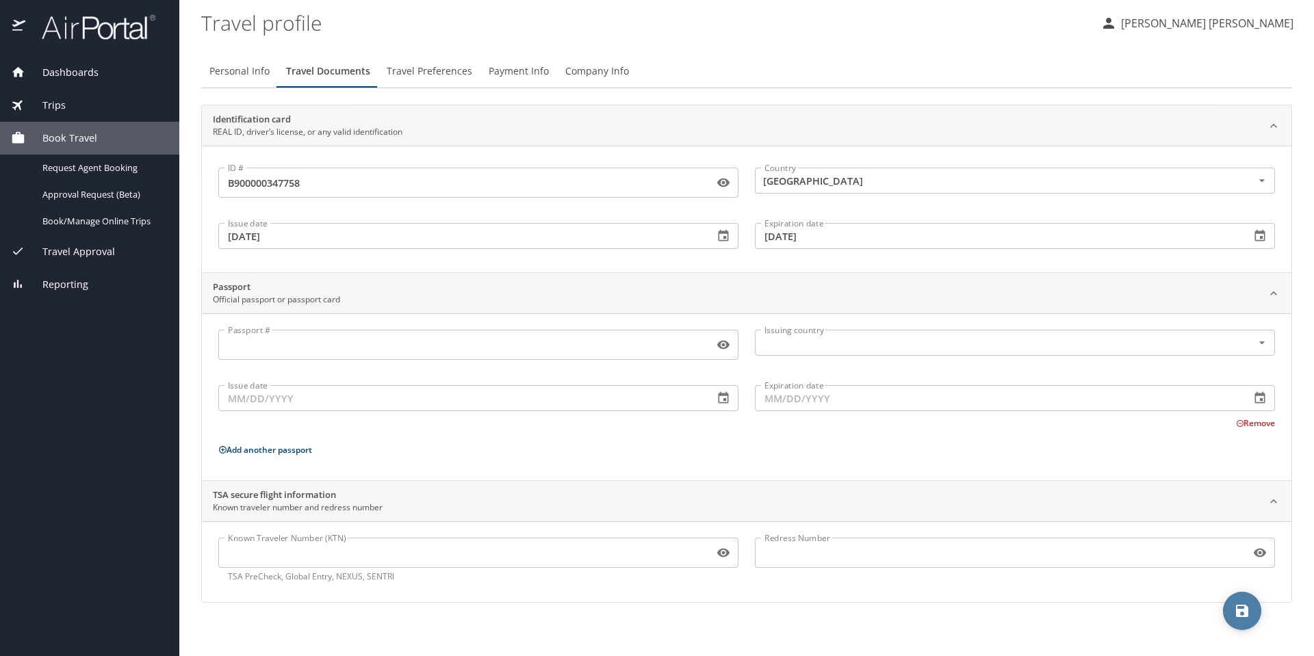
click at [1238, 608] on icon "save" at bounding box center [1241, 611] width 16 height 16
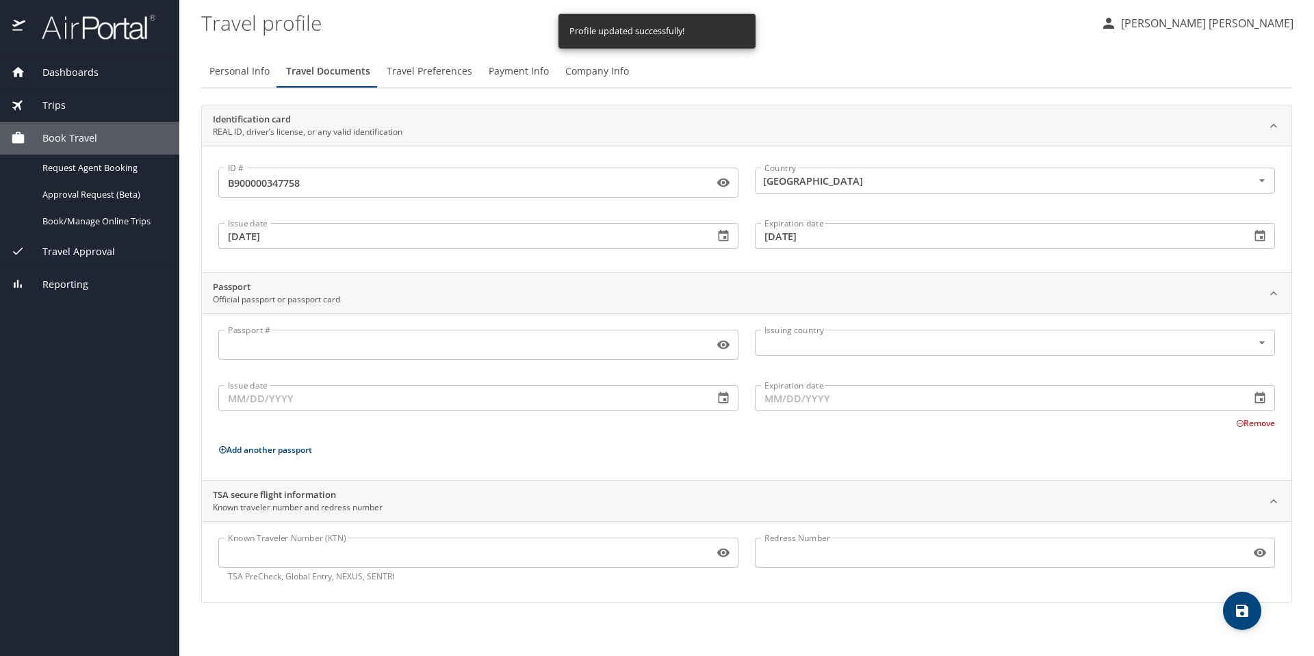
click at [84, 70] on span "Dashboards" at bounding box center [61, 72] width 73 height 15
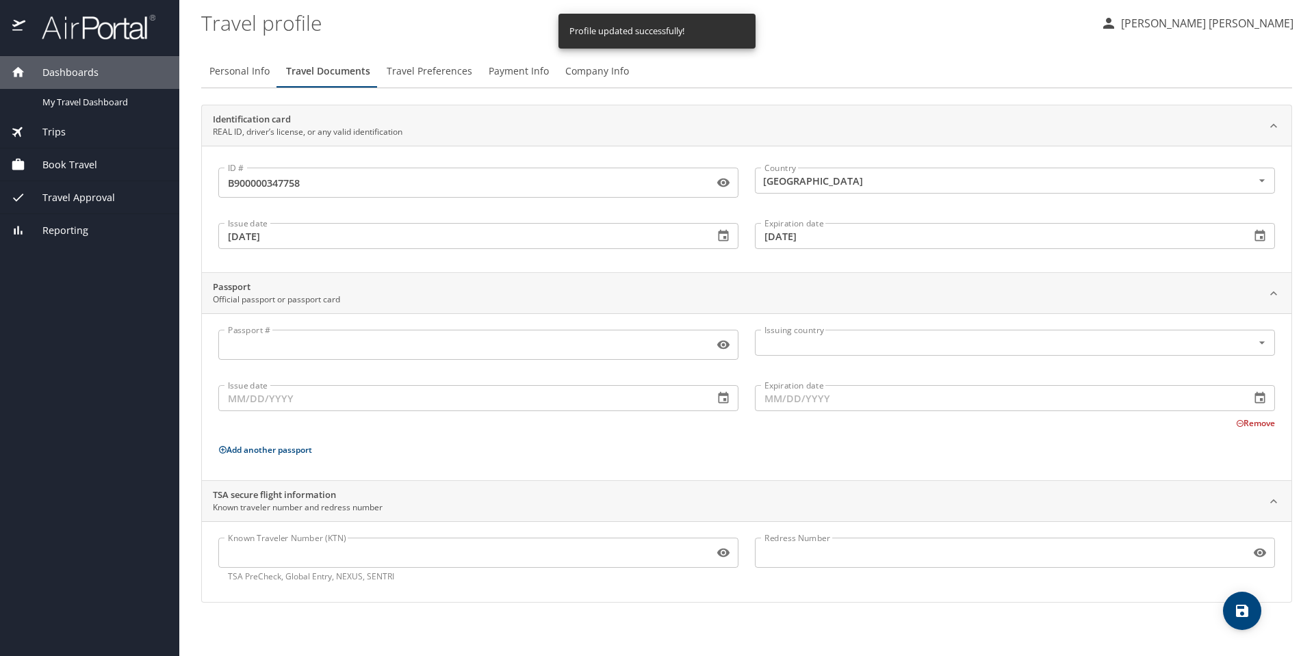
click at [79, 160] on span "Book Travel" at bounding box center [61, 164] width 72 height 15
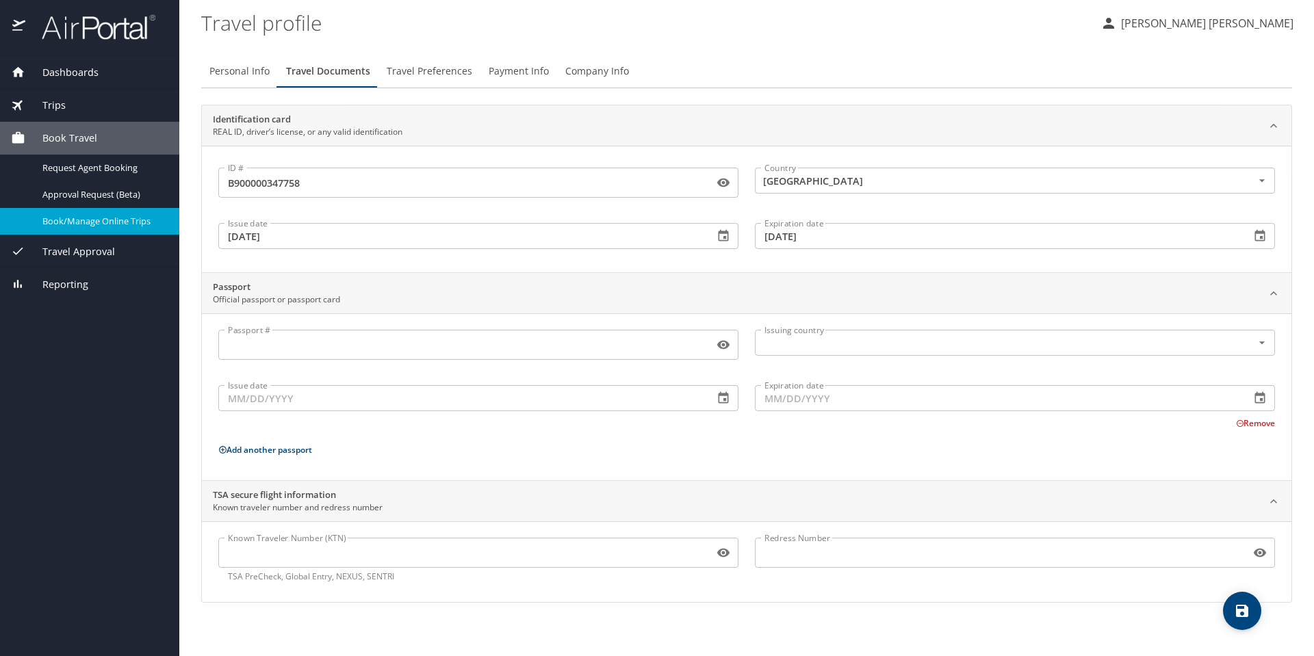
click at [112, 224] on span "Book/Manage Online Trips" at bounding box center [102, 221] width 120 height 13
